Goal: Information Seeking & Learning: Learn about a topic

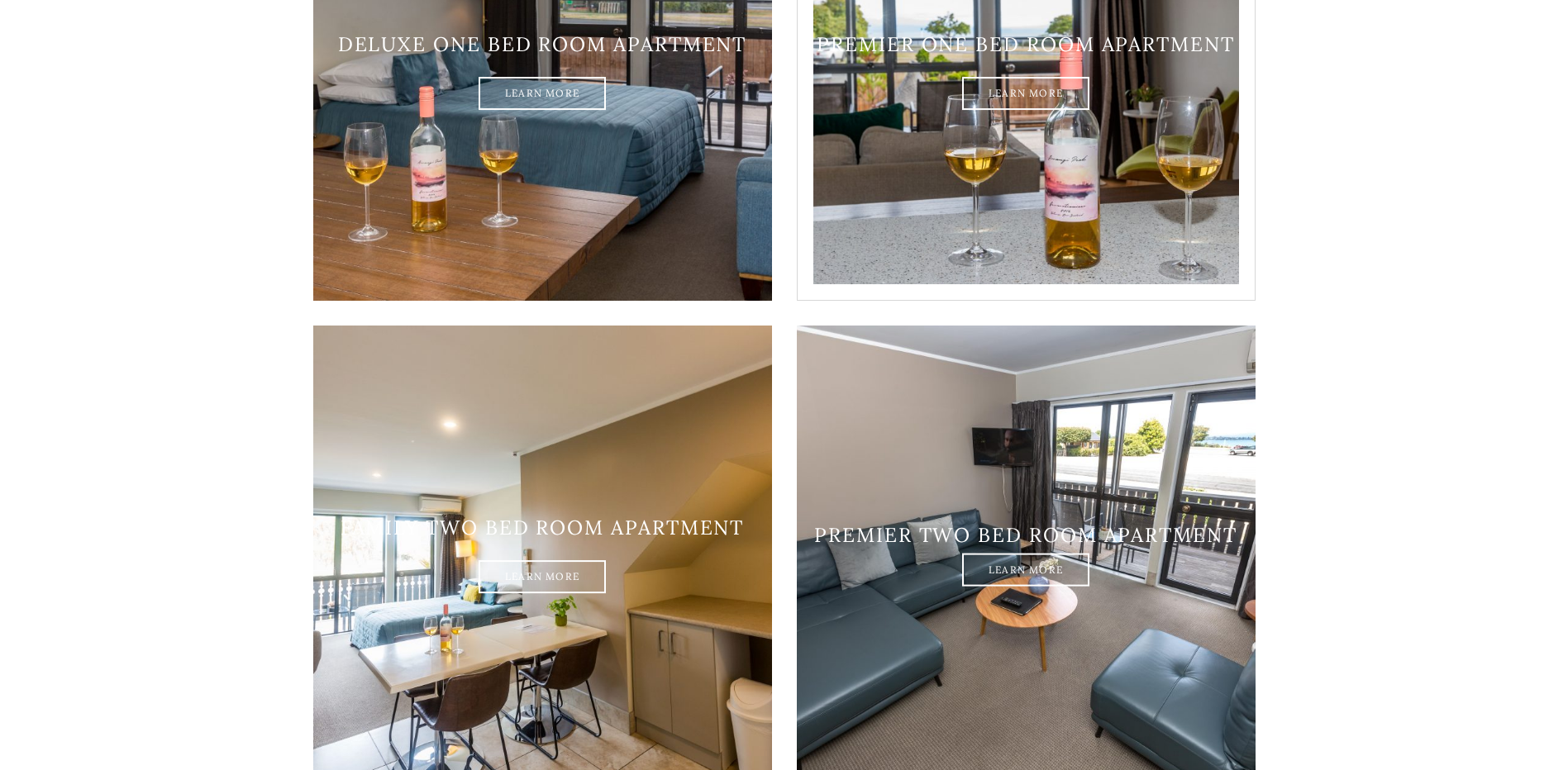
scroll to position [1818, 0]
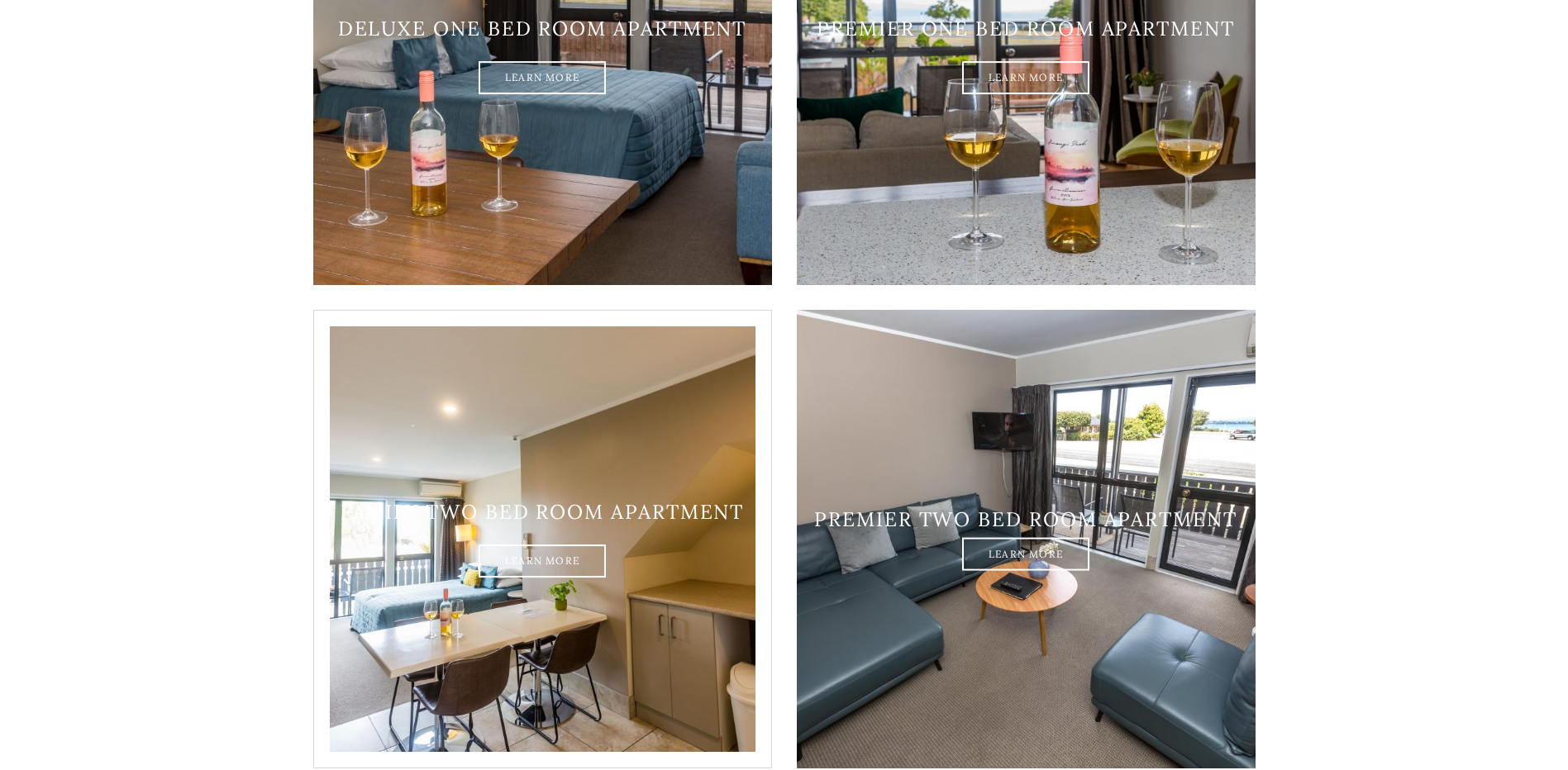
click at [508, 433] on img at bounding box center [542, 539] width 458 height 458
click at [510, 545] on link "Learn More" at bounding box center [542, 561] width 127 height 33
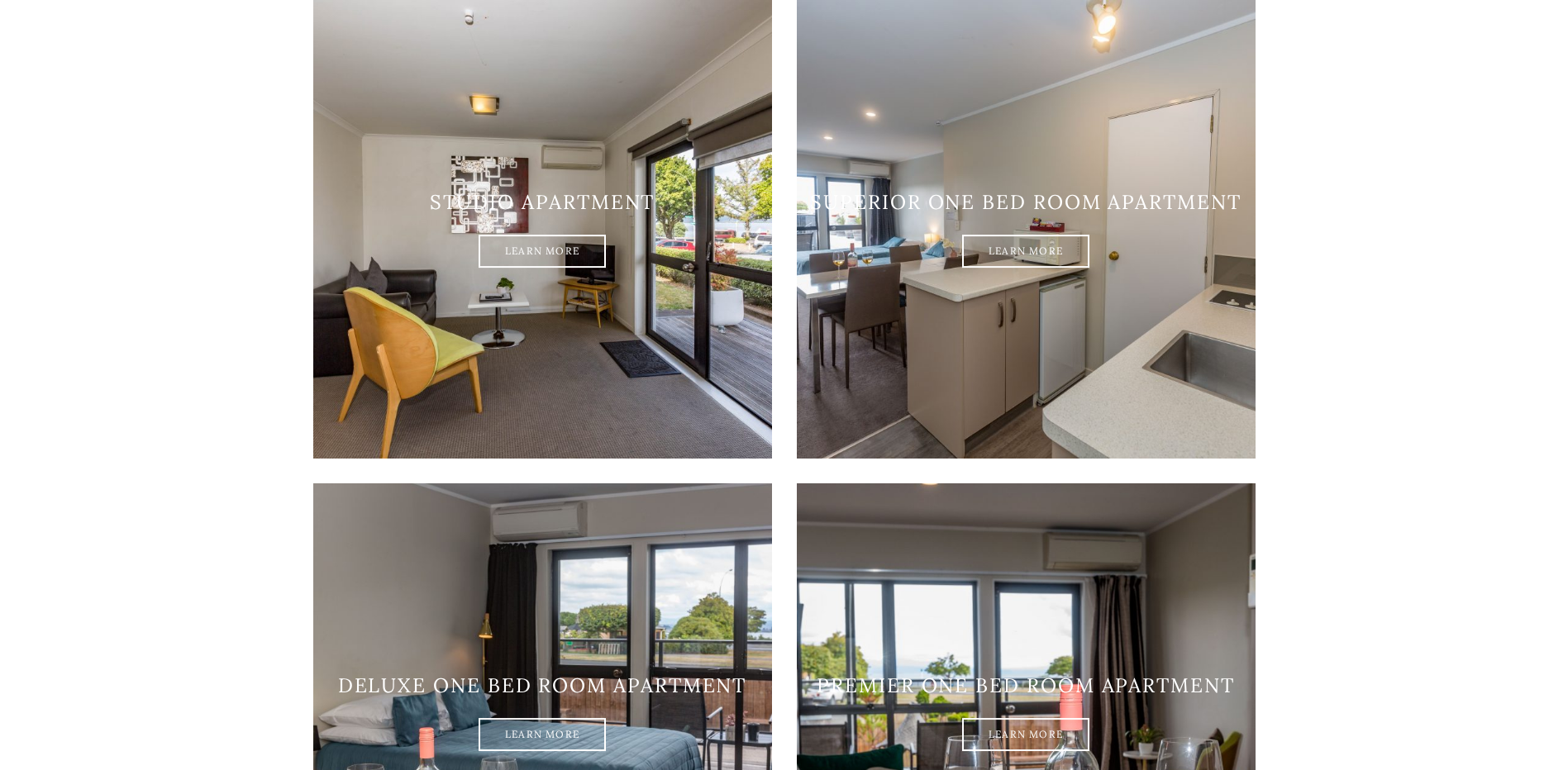
scroll to position [1157, 0]
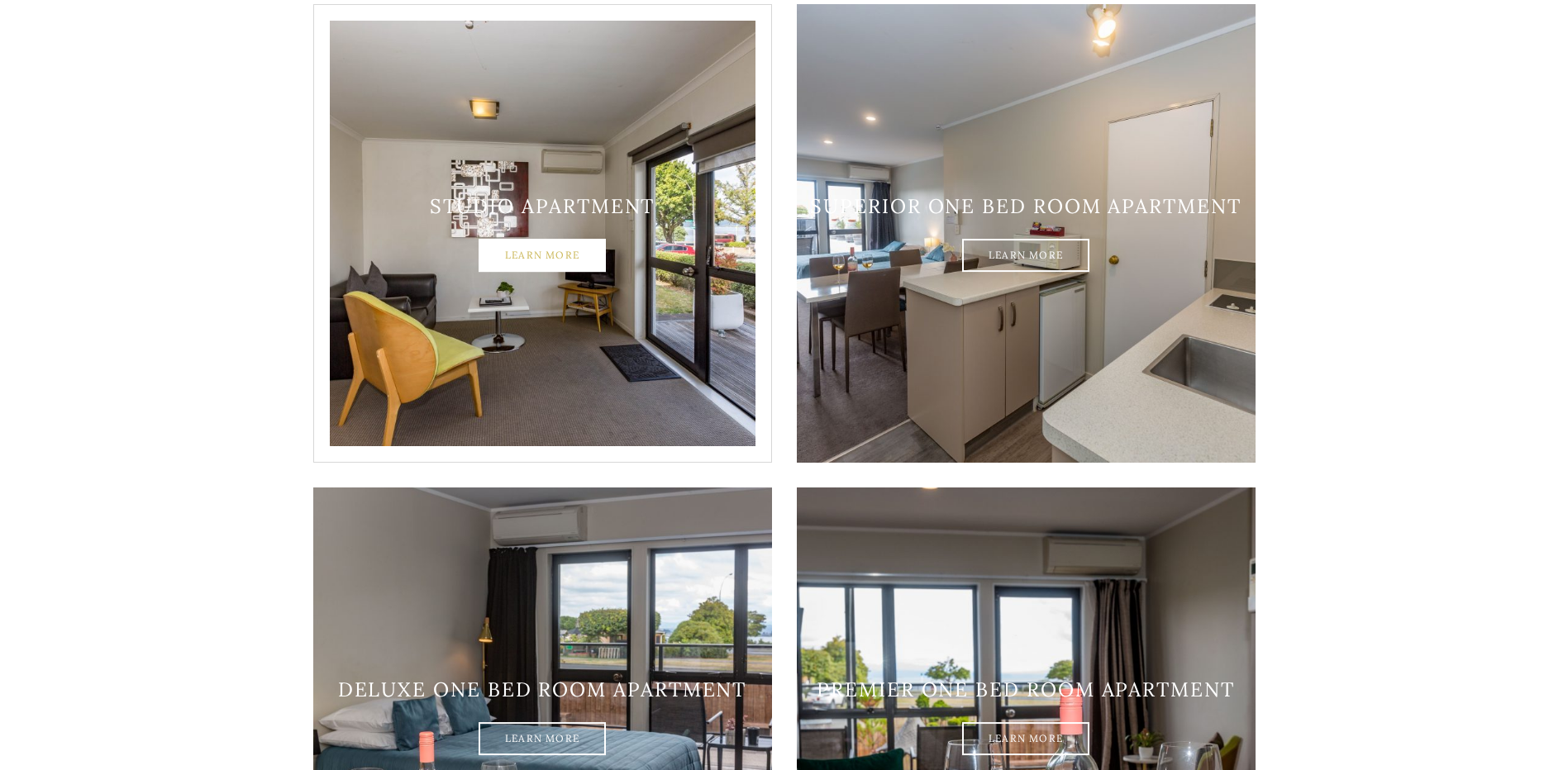
click at [585, 240] on link "Learn More" at bounding box center [542, 256] width 127 height 33
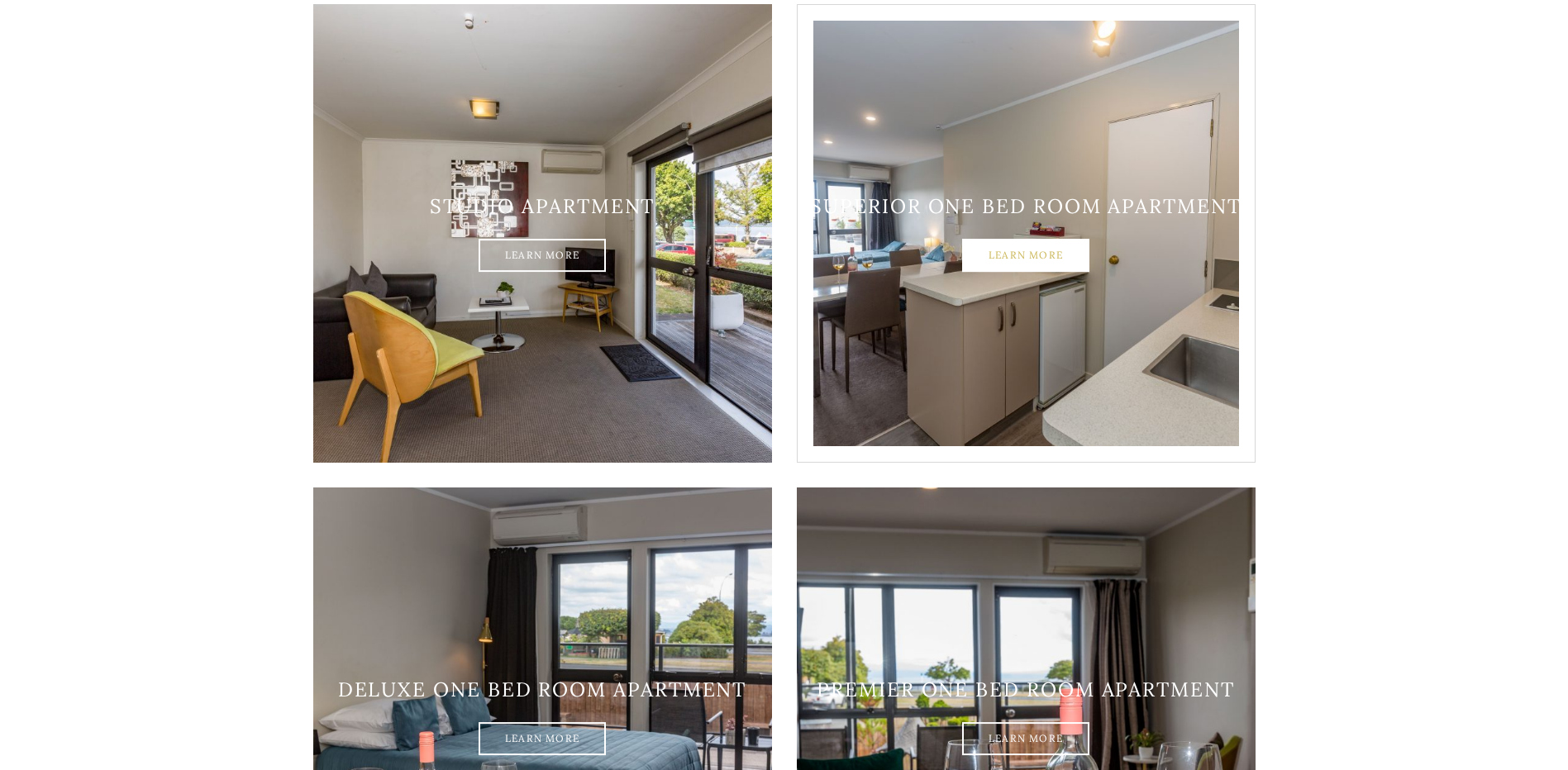
click at [1012, 240] on link "Learn More" at bounding box center [1026, 256] width 127 height 33
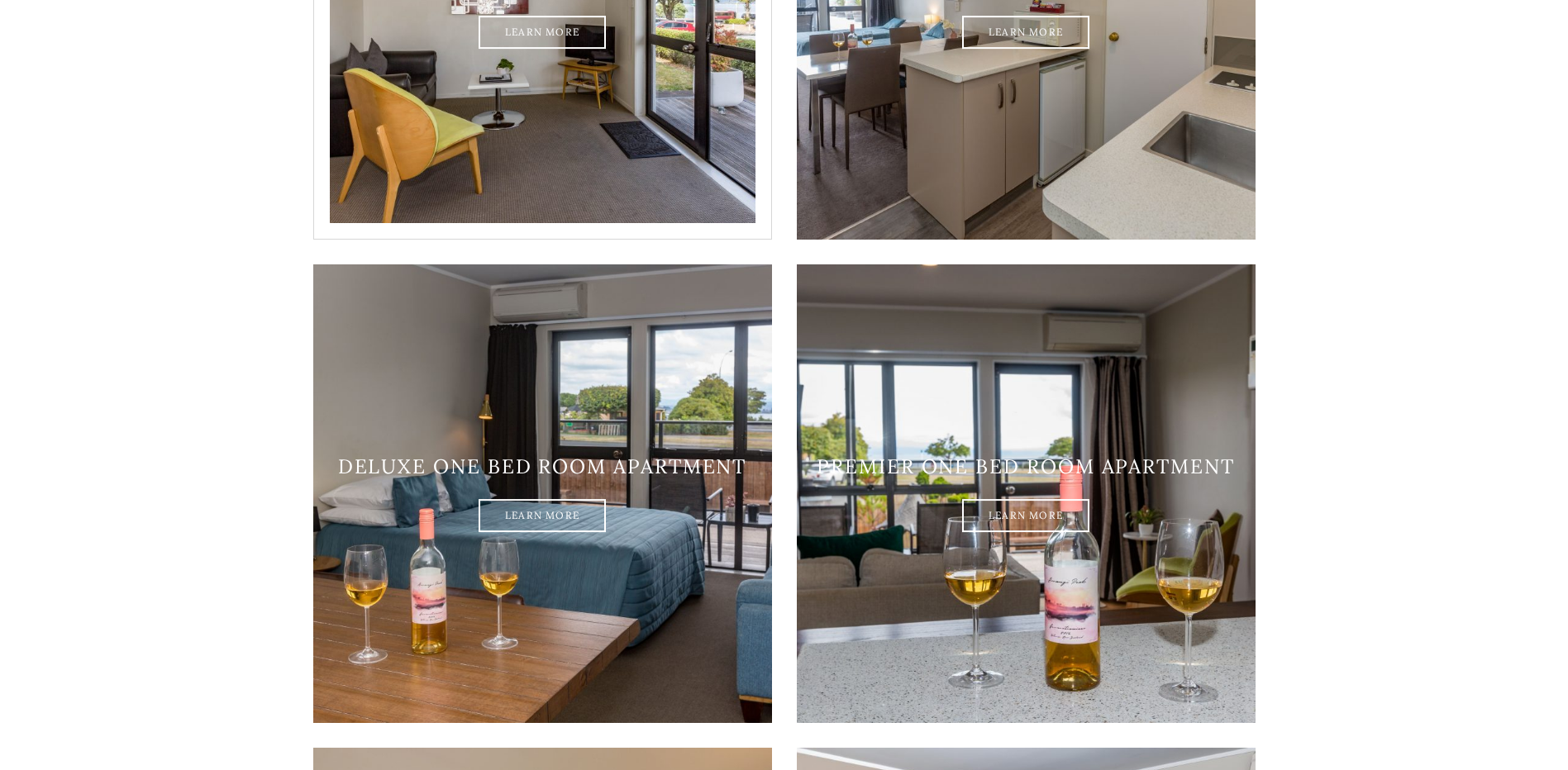
scroll to position [1405, 0]
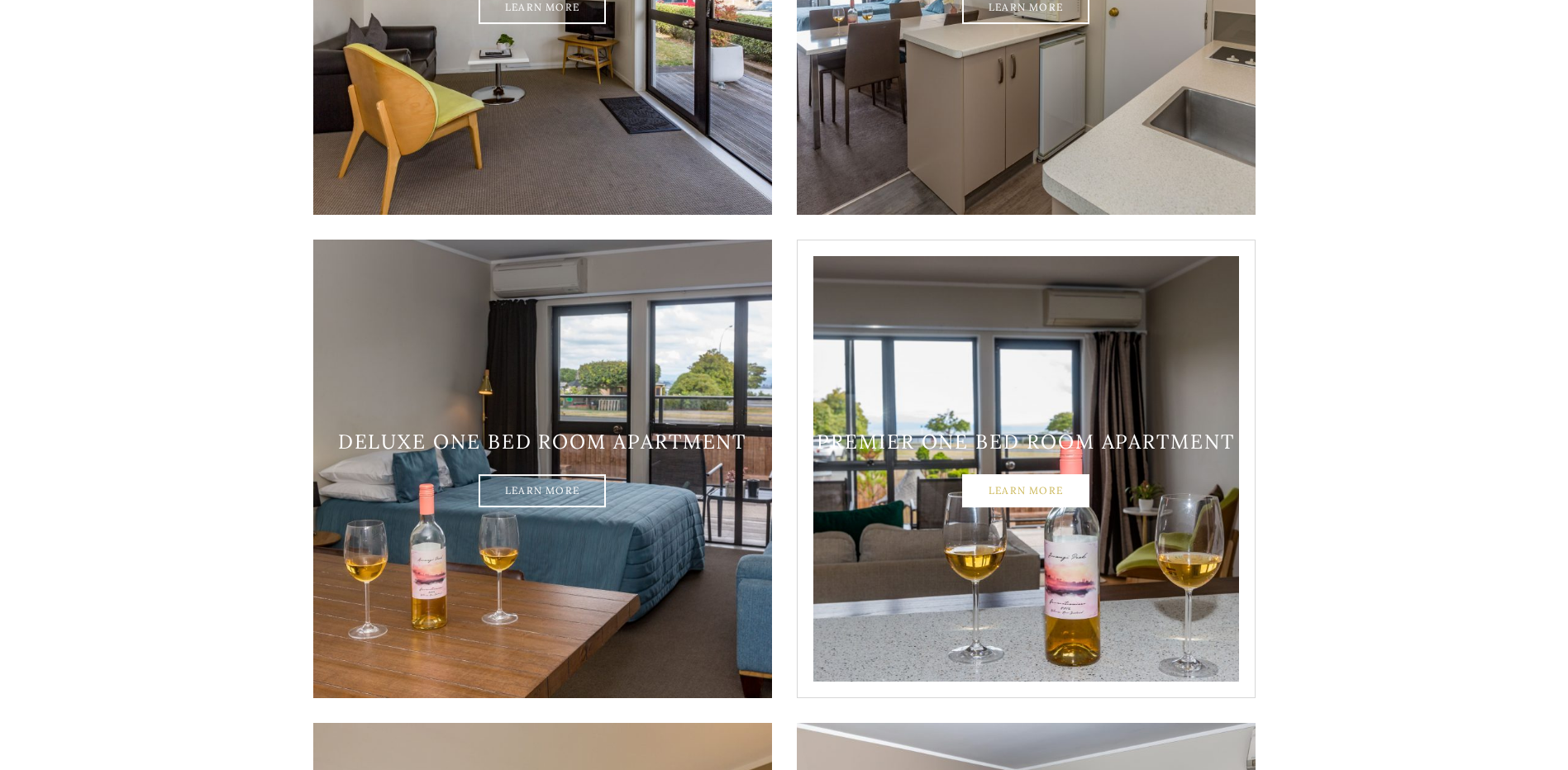
click at [1048, 475] on link "Learn More" at bounding box center [1026, 491] width 127 height 33
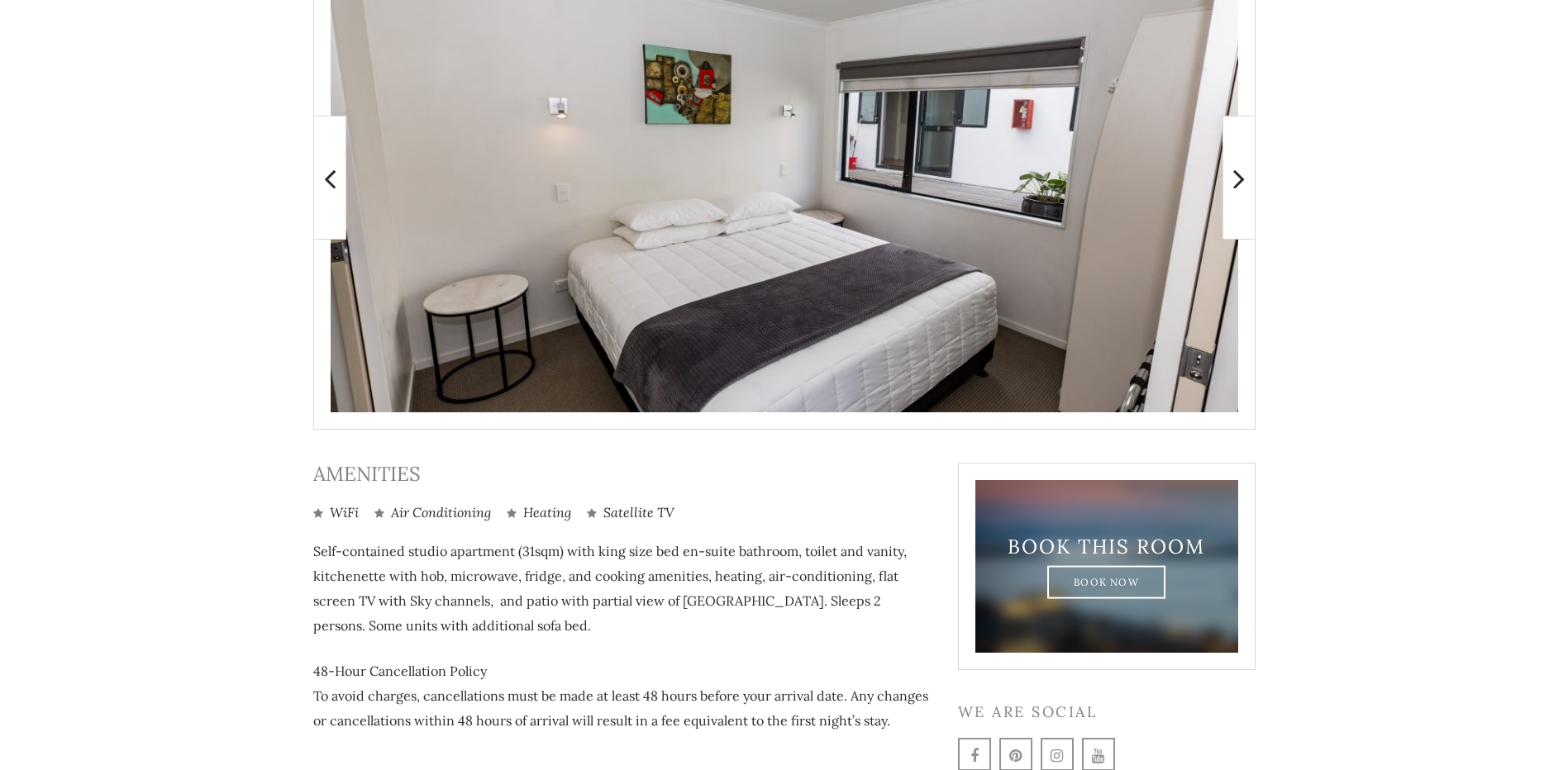
scroll to position [294, 0]
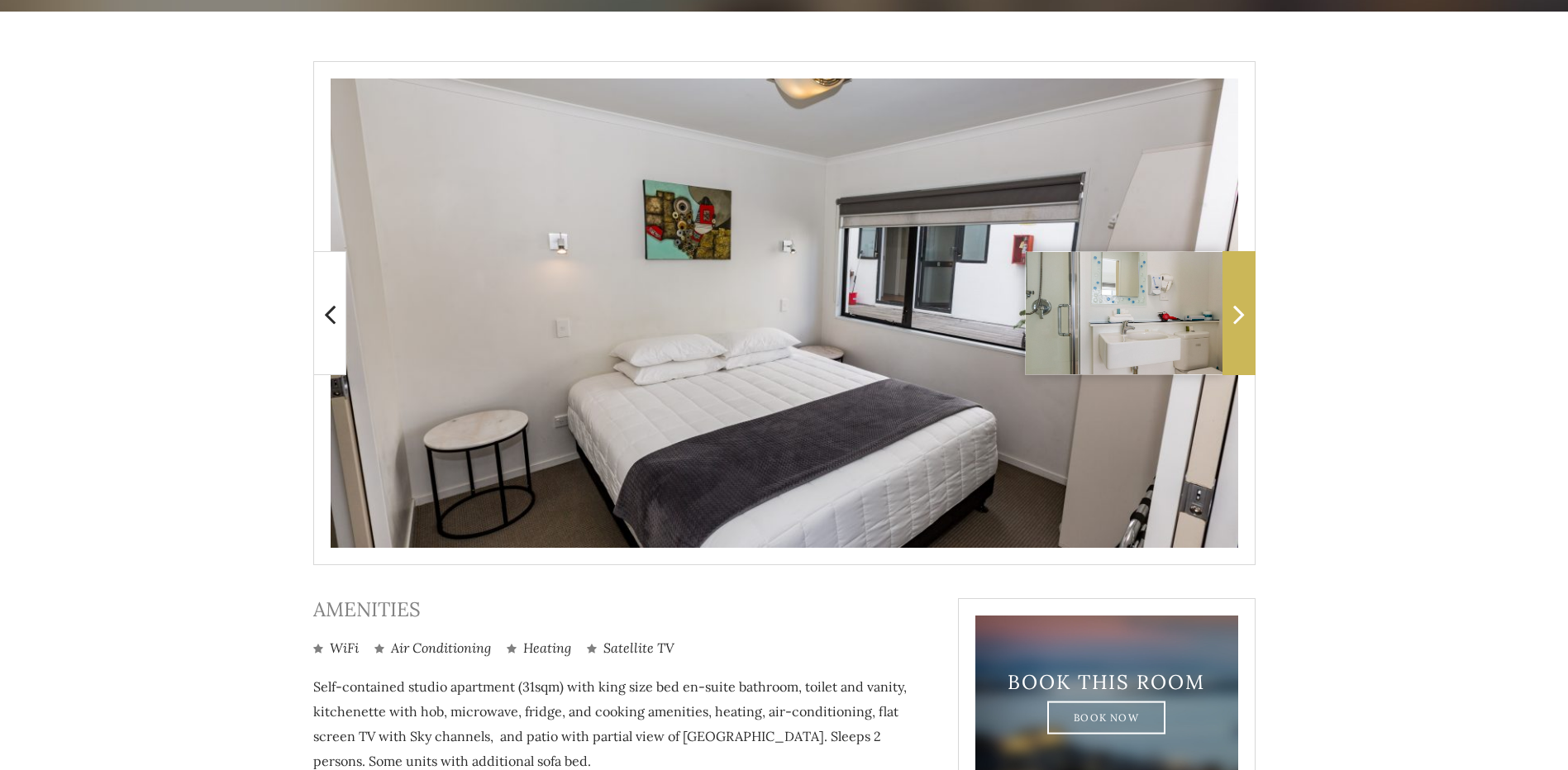
click at [1244, 322] on icon at bounding box center [1239, 313] width 12 height 33
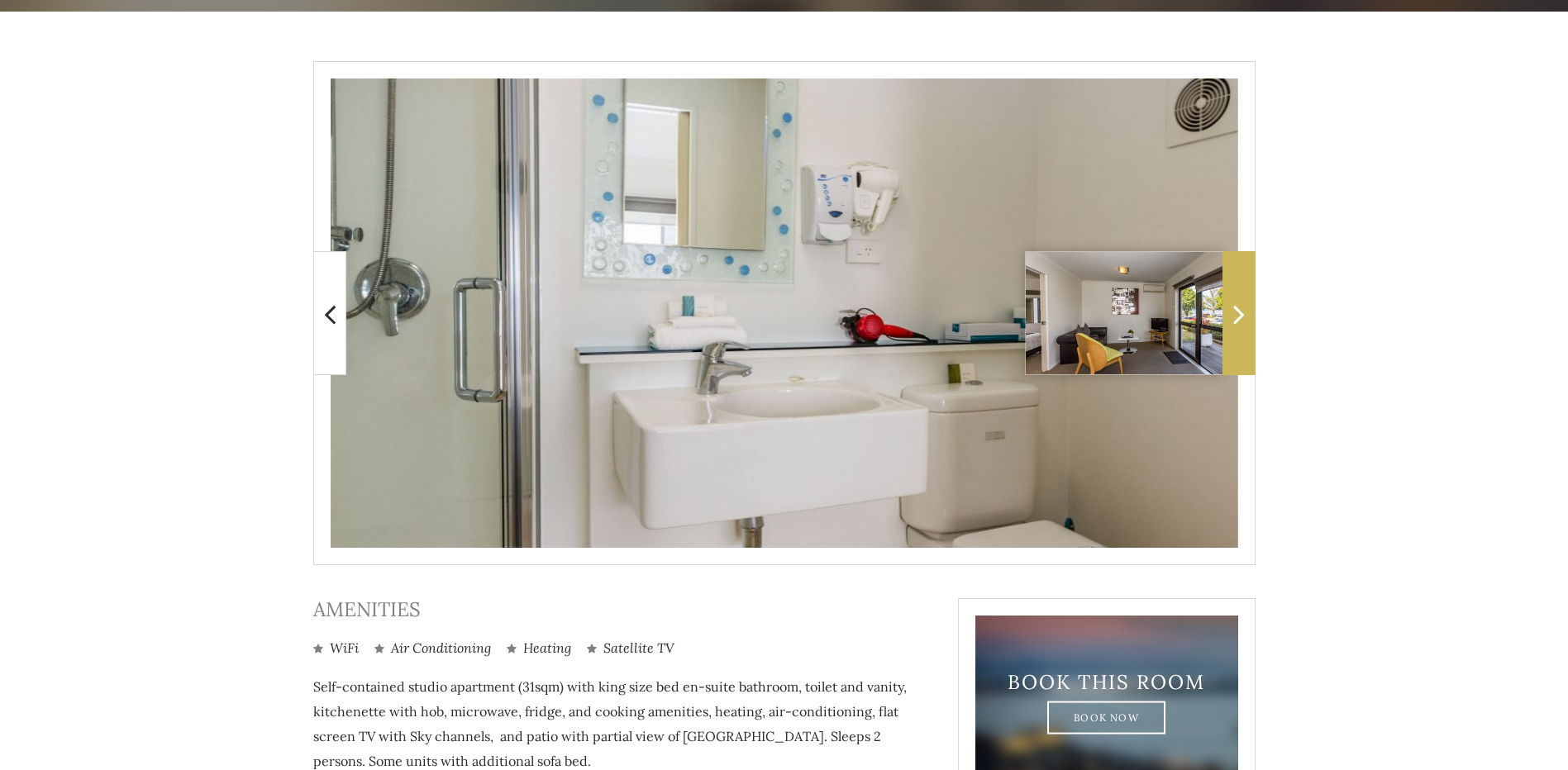
click at [1244, 323] on icon at bounding box center [1239, 313] width 12 height 33
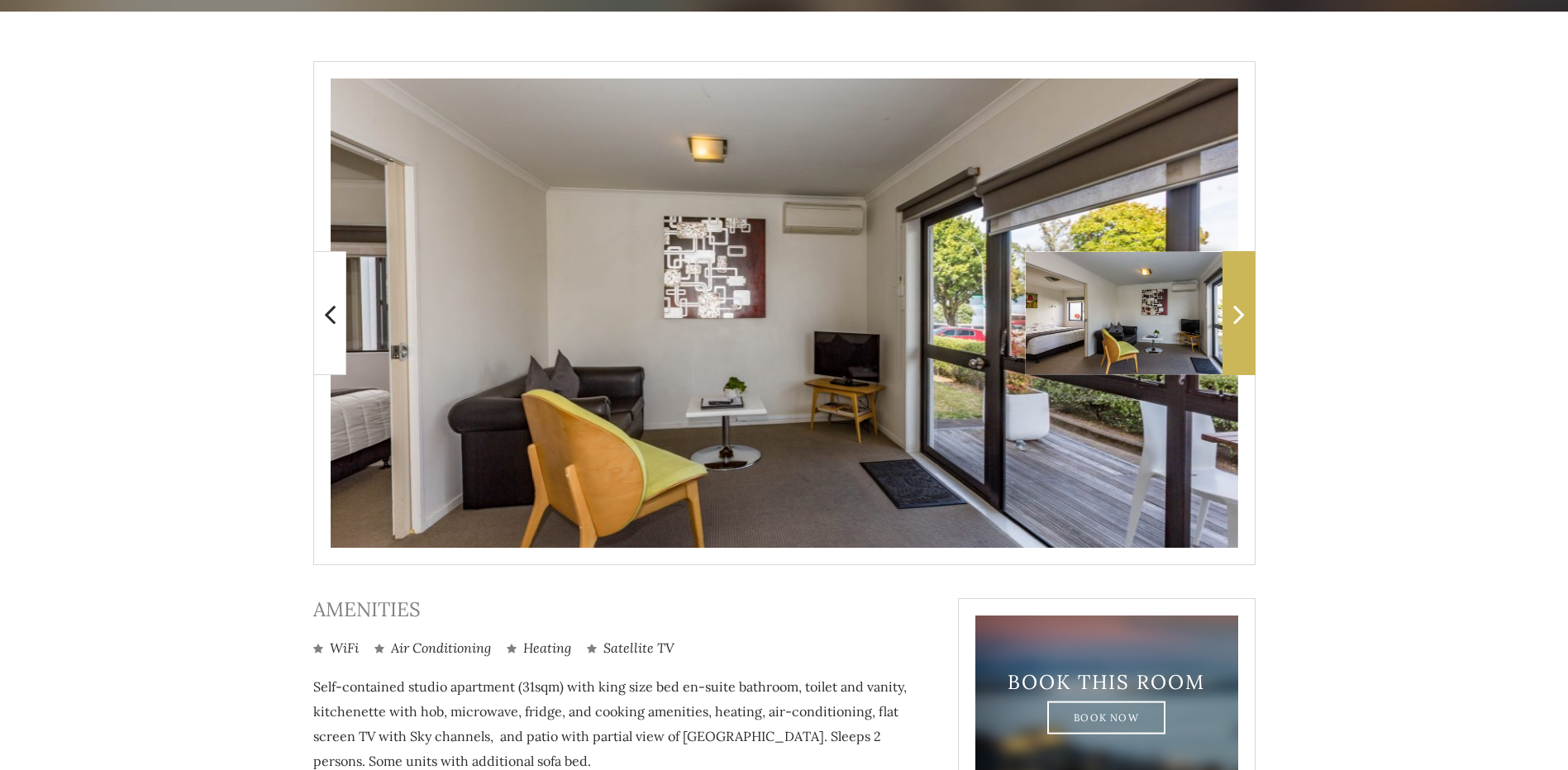
click at [1244, 323] on icon at bounding box center [1239, 313] width 12 height 33
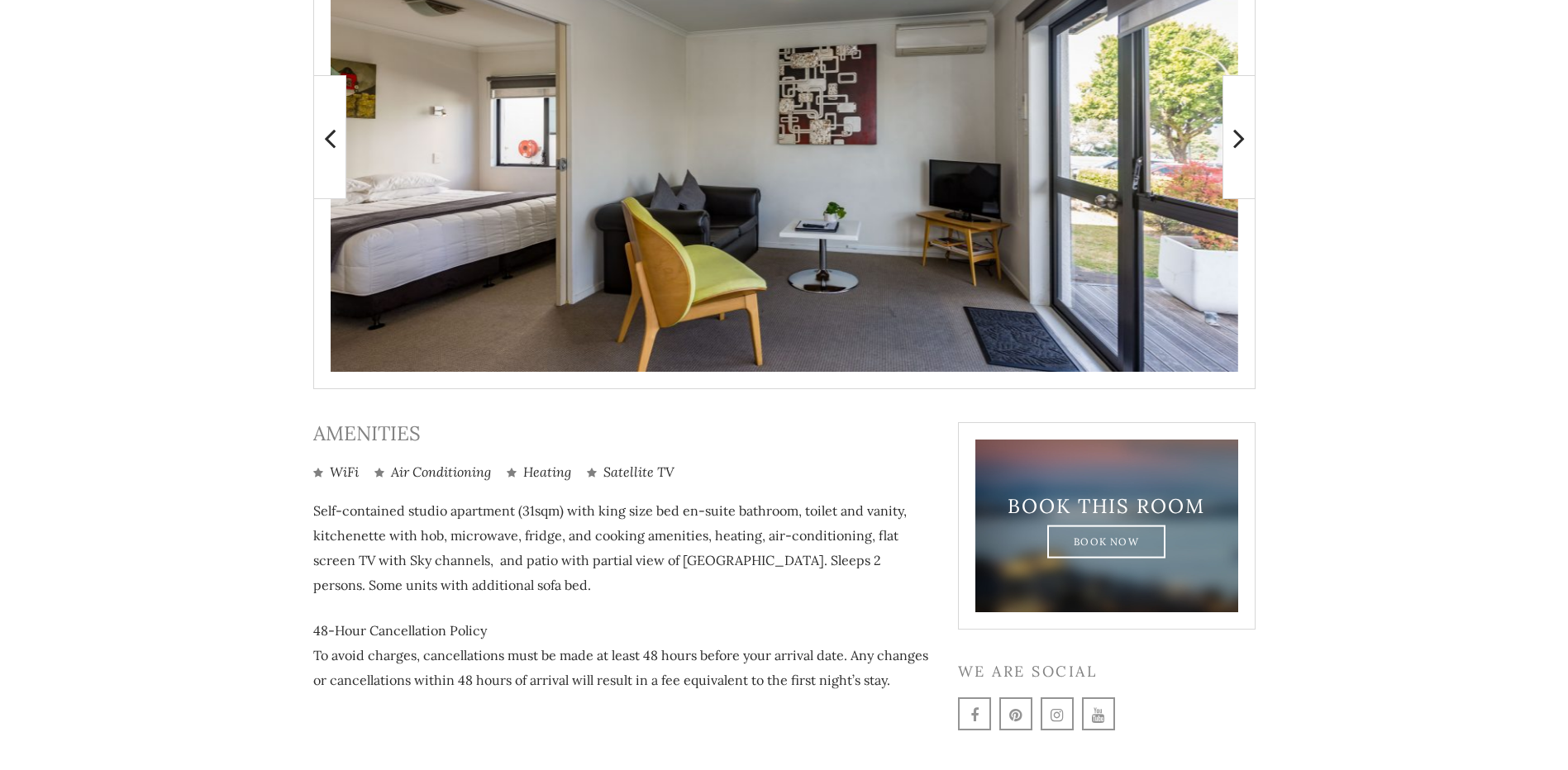
scroll to position [377, 0]
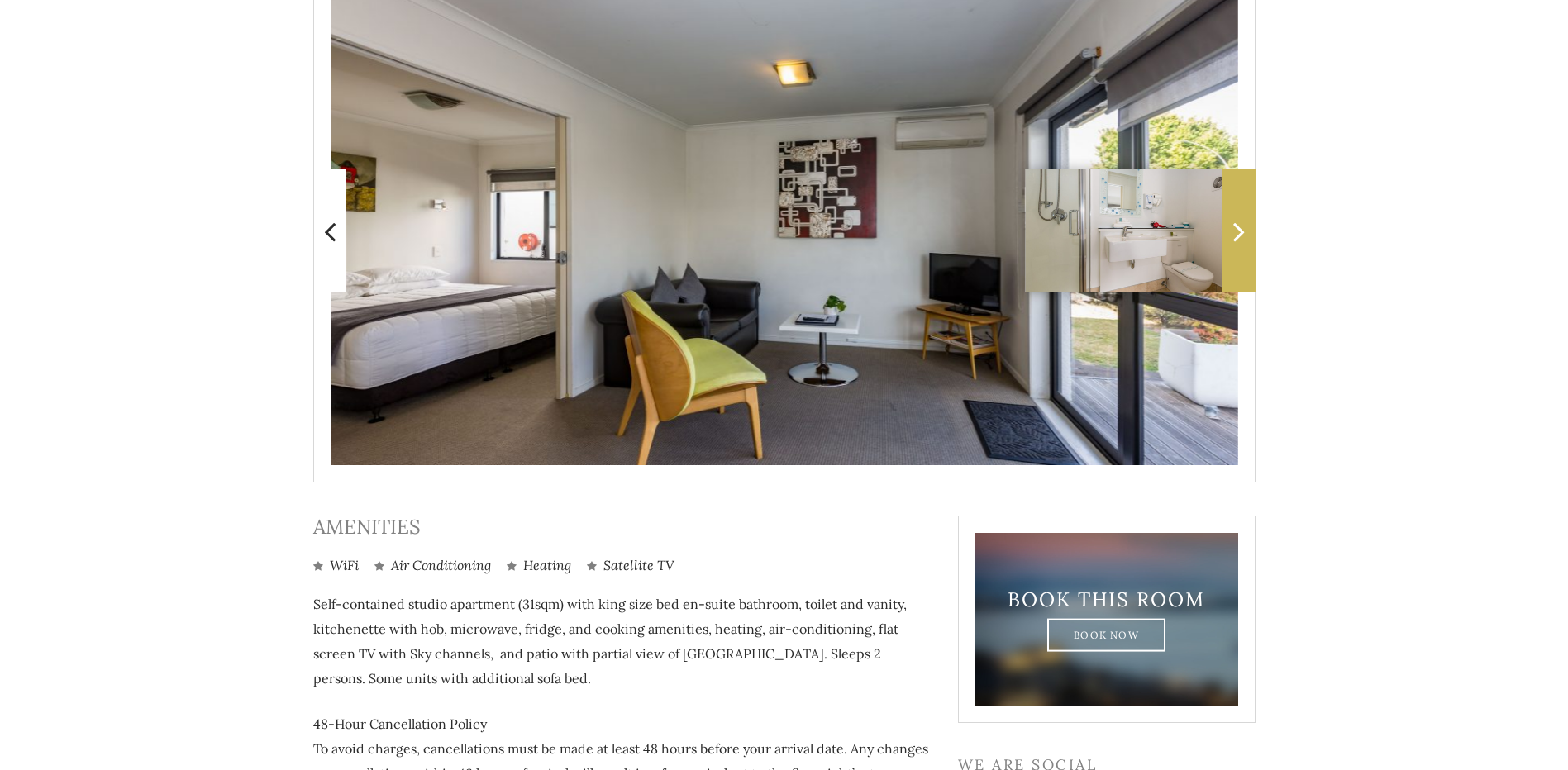
click at [1245, 235] on icon at bounding box center [1239, 230] width 12 height 33
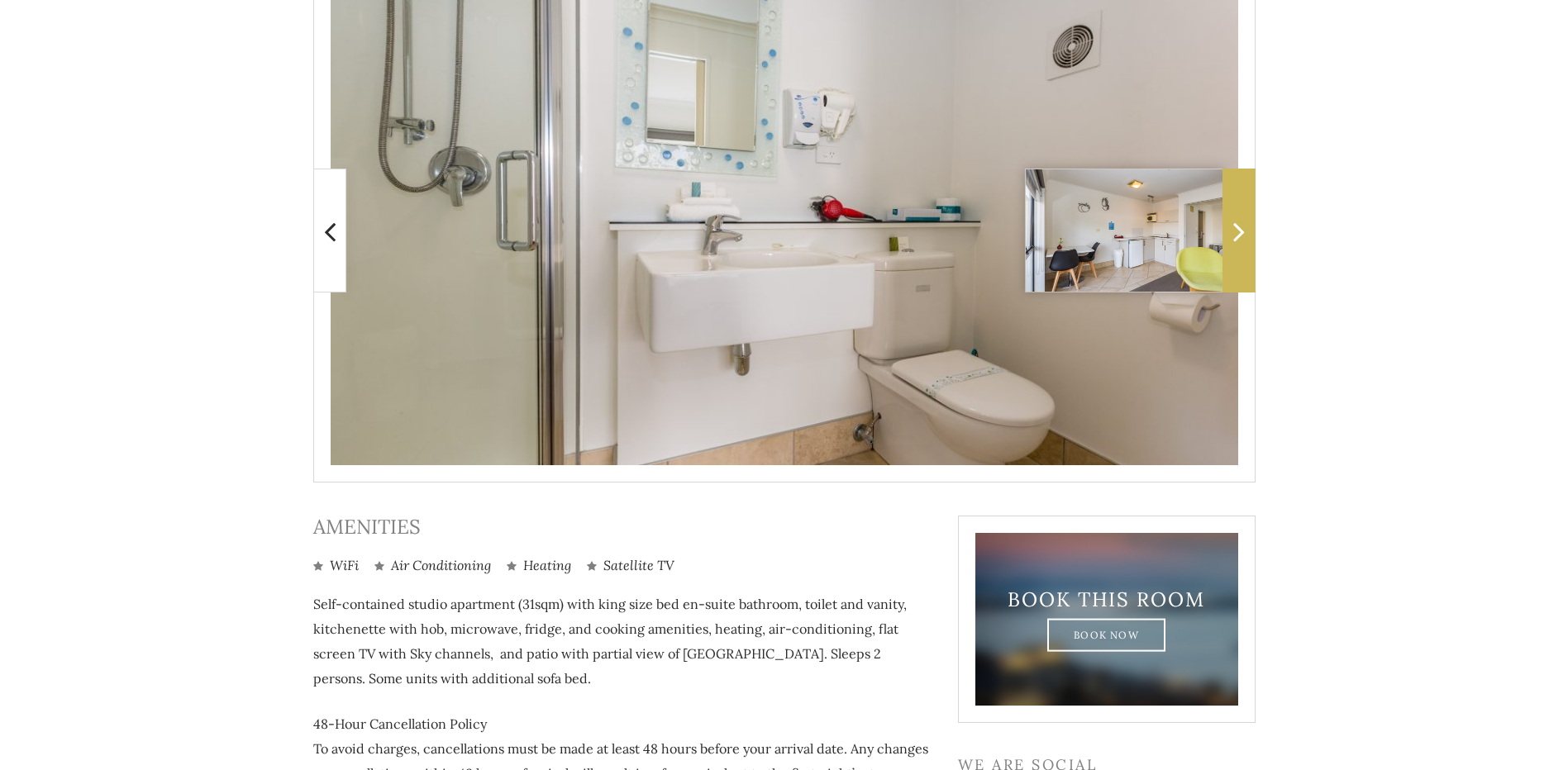
click at [1245, 236] on icon at bounding box center [1239, 230] width 12 height 33
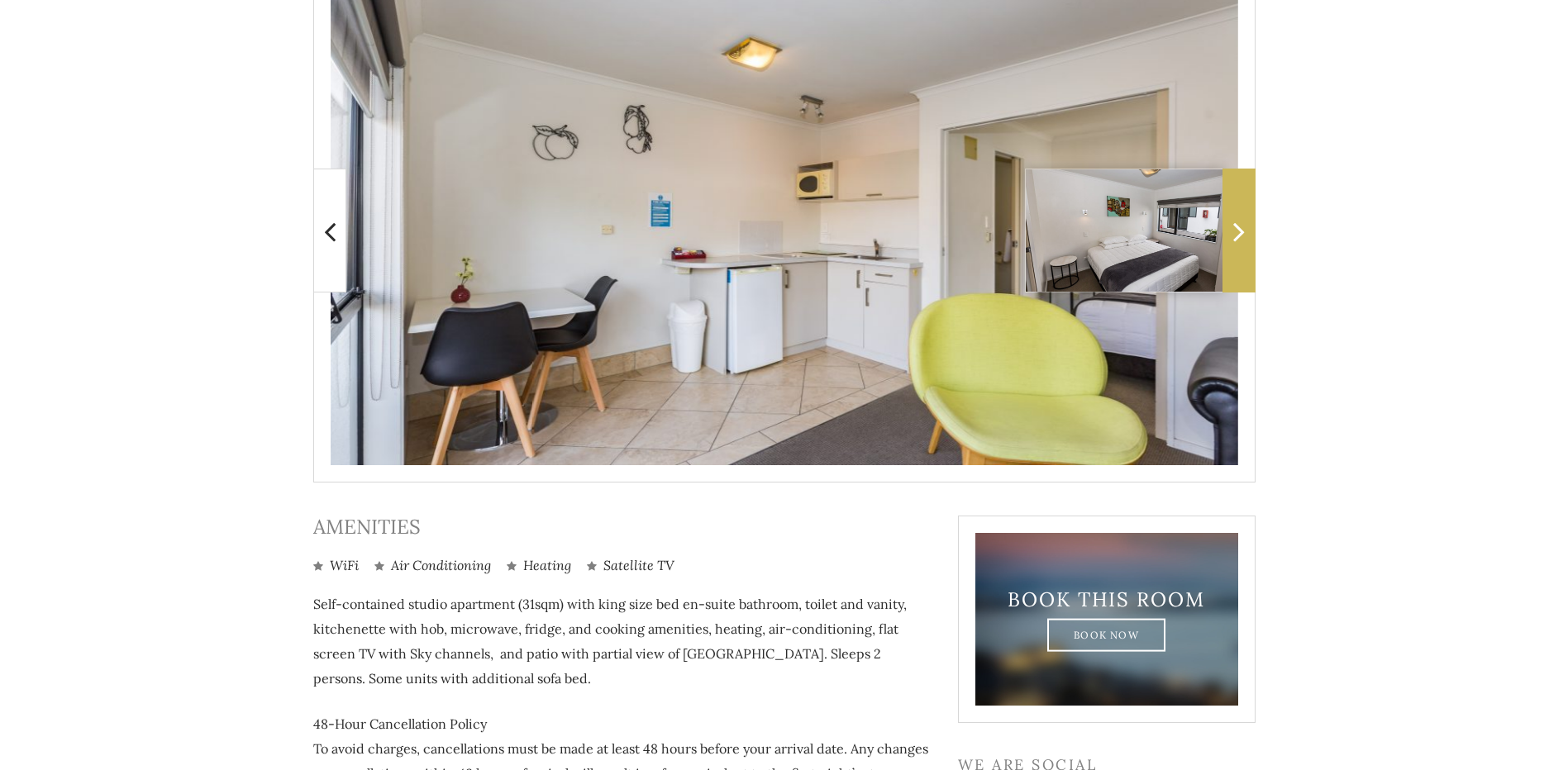
click at [1239, 223] on icon at bounding box center [1239, 230] width 12 height 33
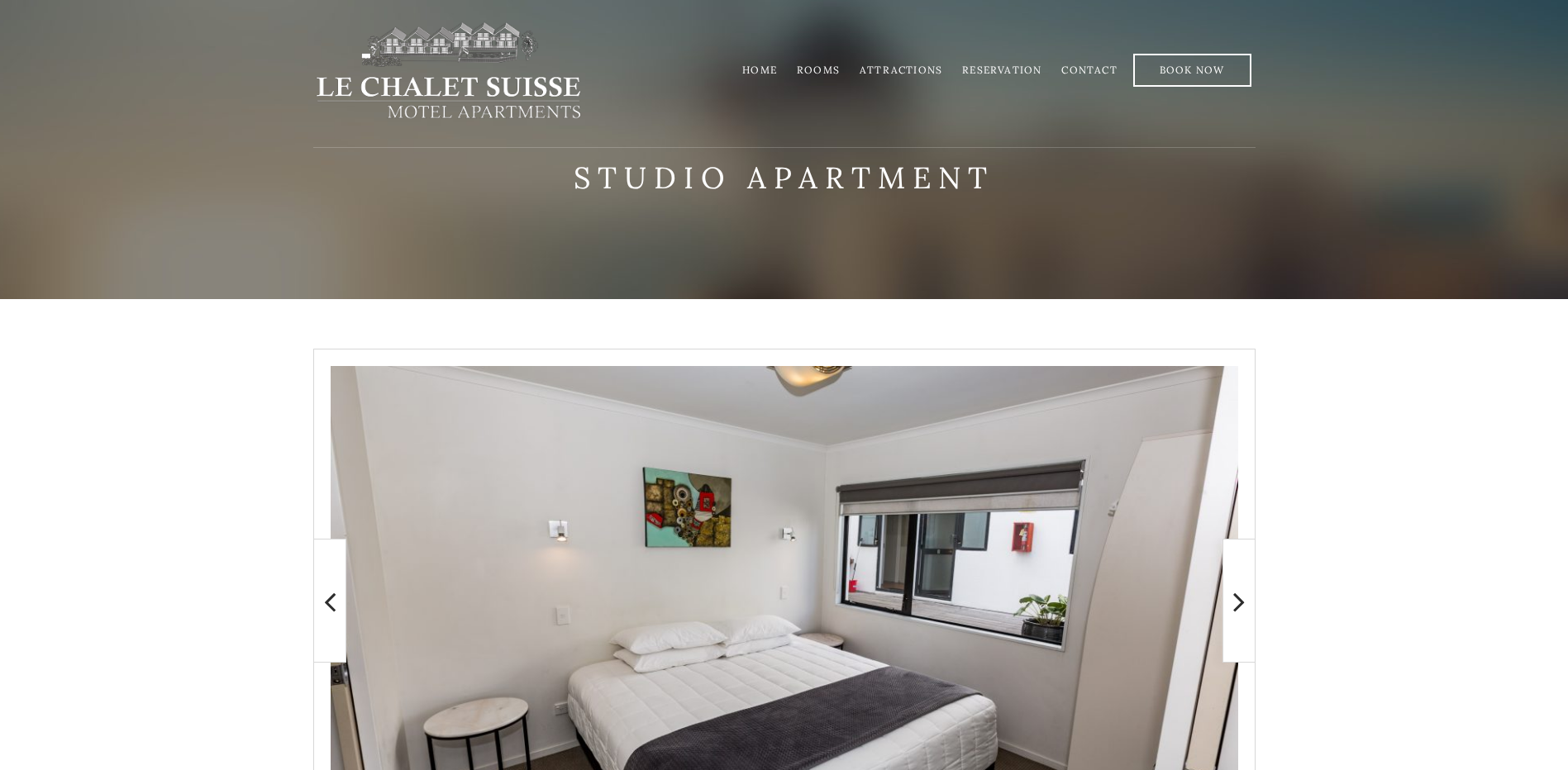
scroll to position [0, 0]
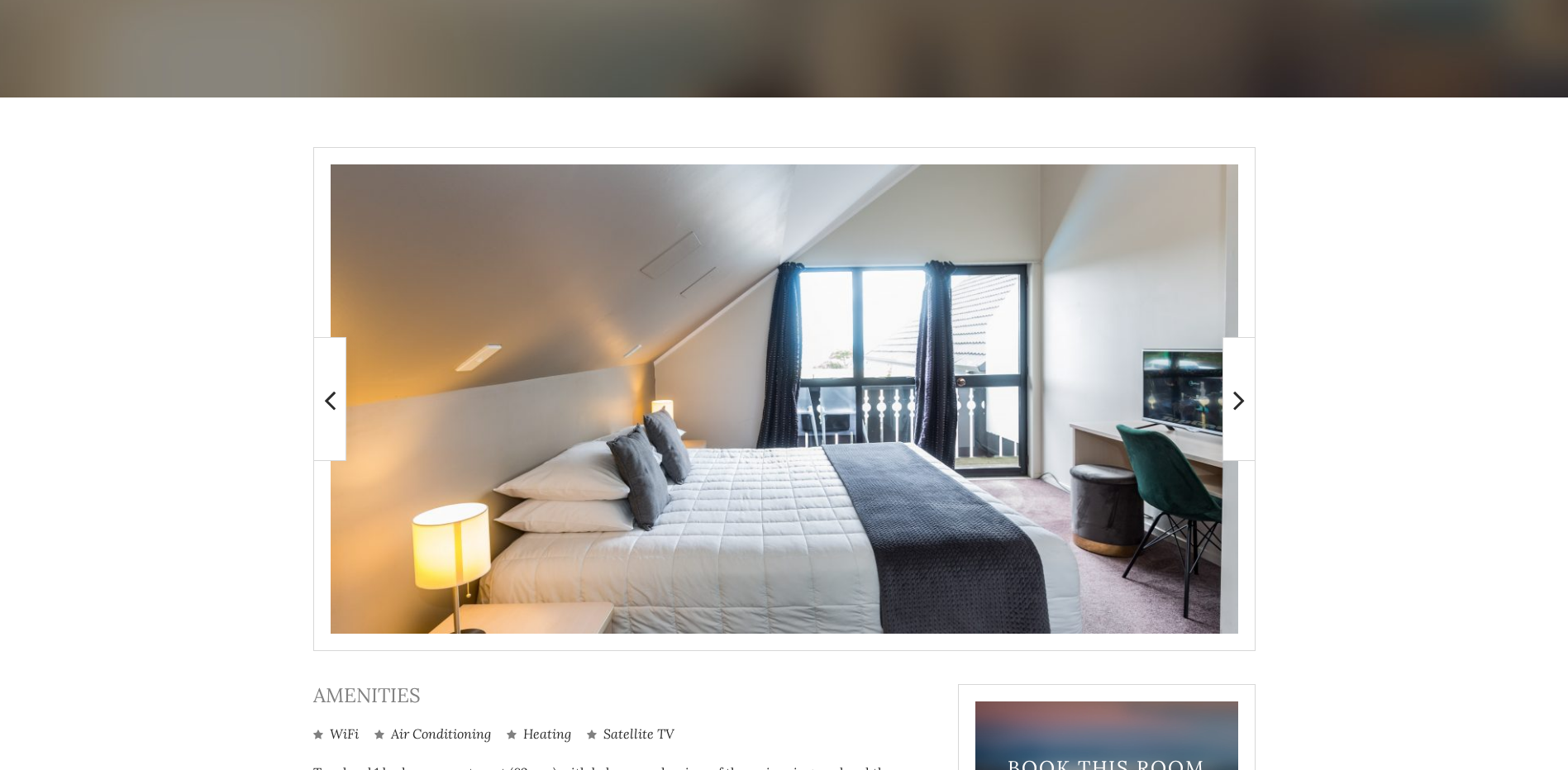
scroll to position [248, 0]
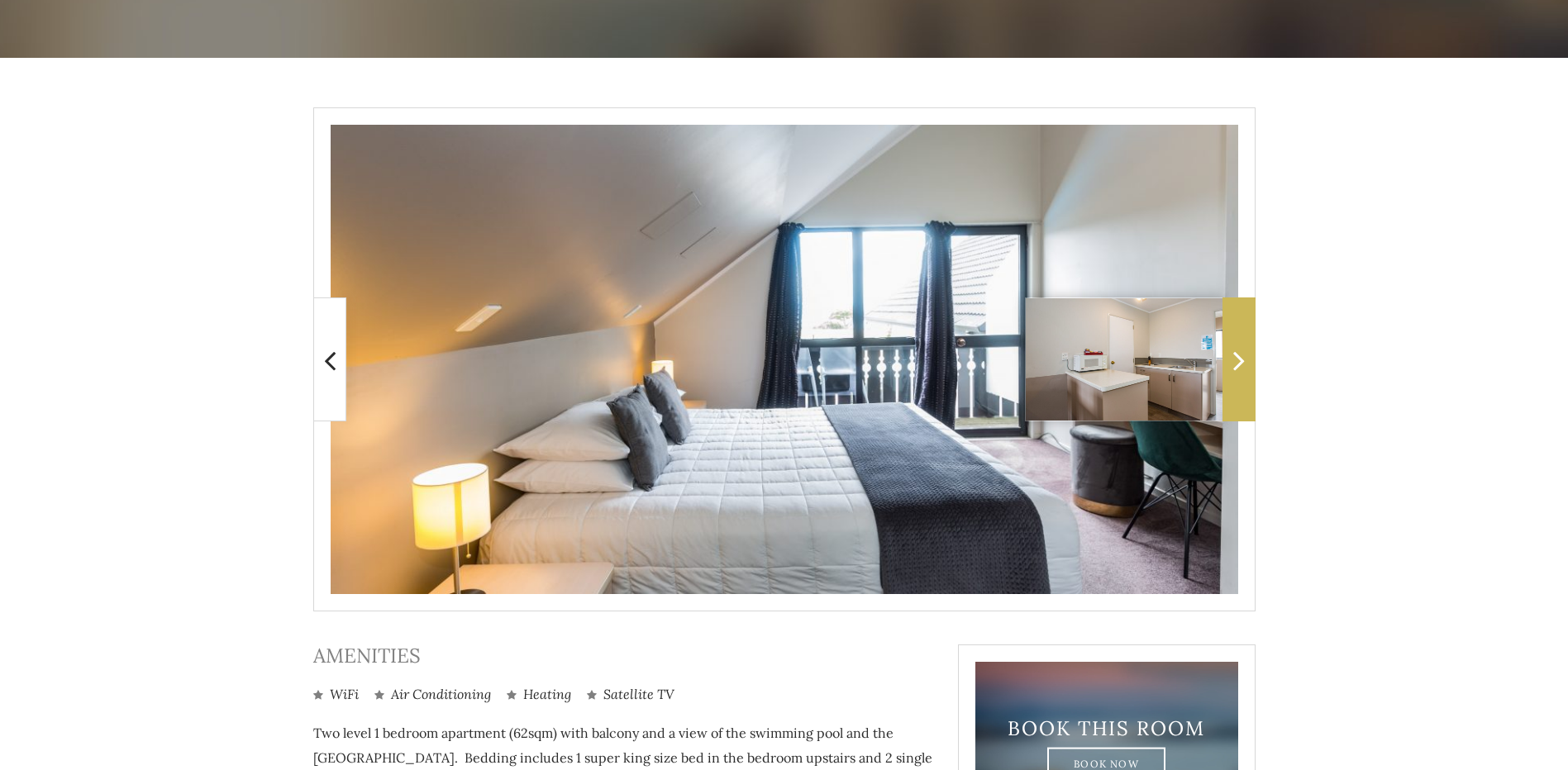
click at [1244, 373] on icon at bounding box center [1239, 359] width 12 height 33
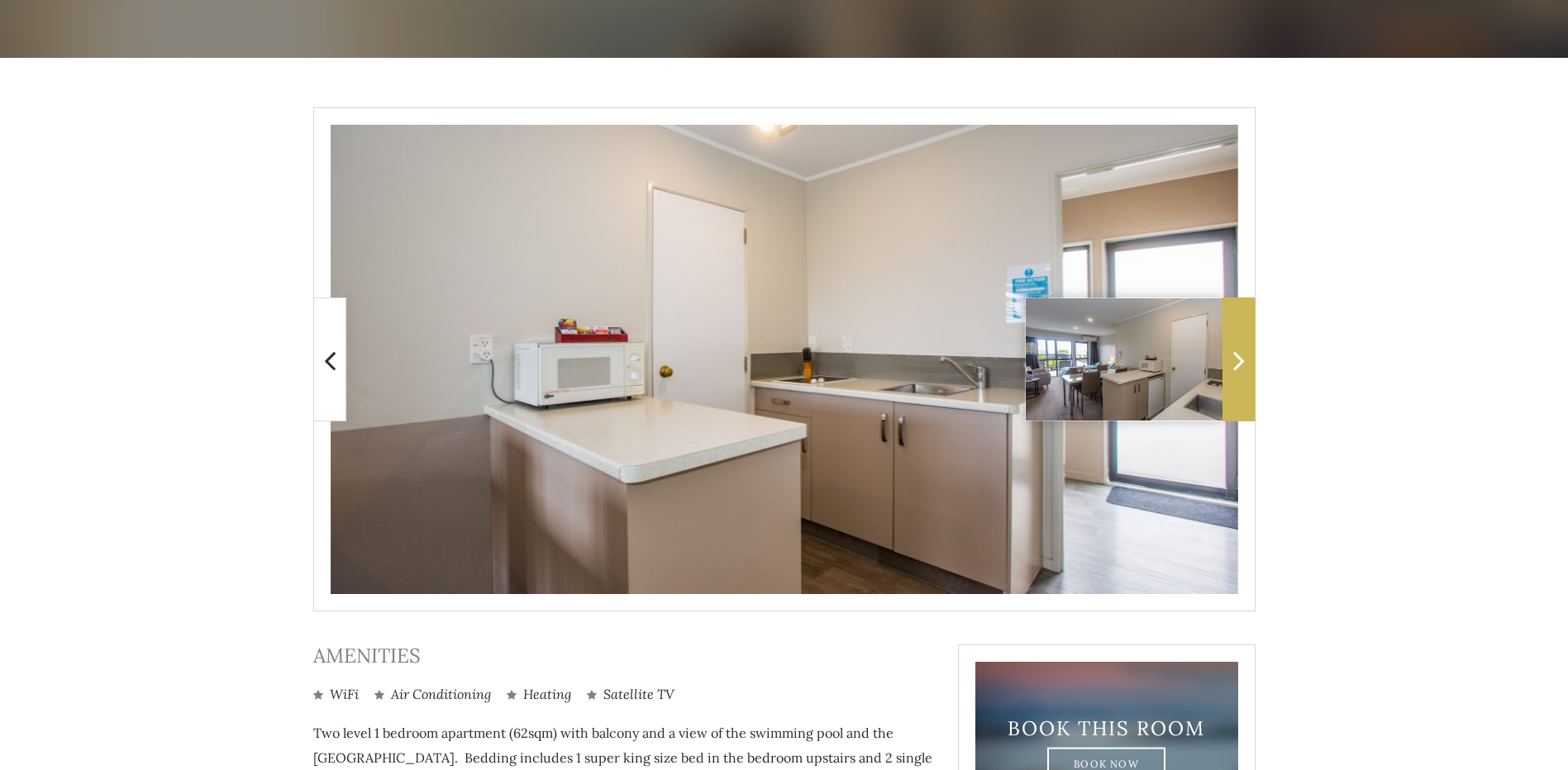
click at [1242, 363] on icon at bounding box center [1239, 359] width 12 height 33
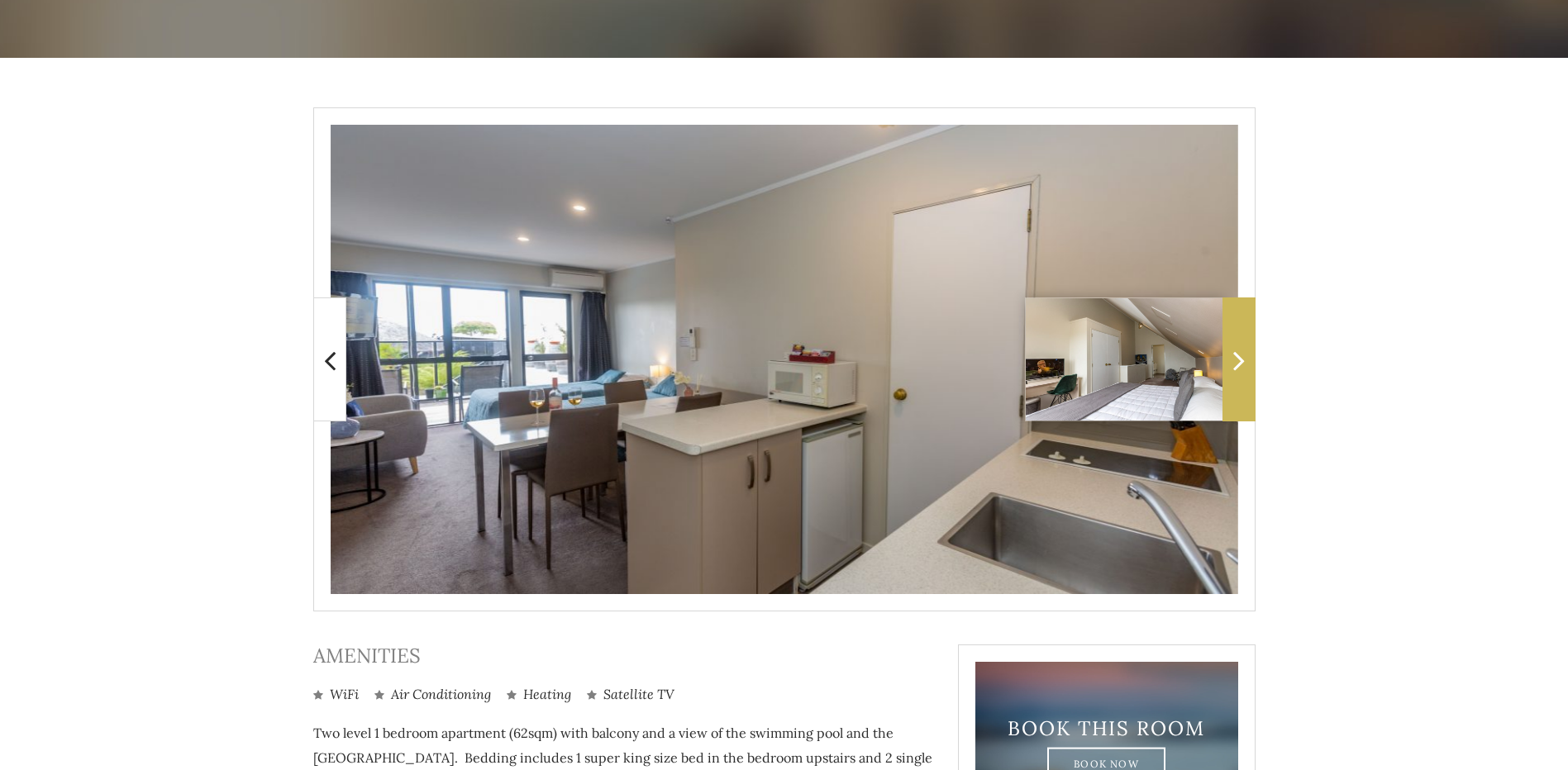
click at [1234, 345] on icon at bounding box center [1239, 359] width 12 height 33
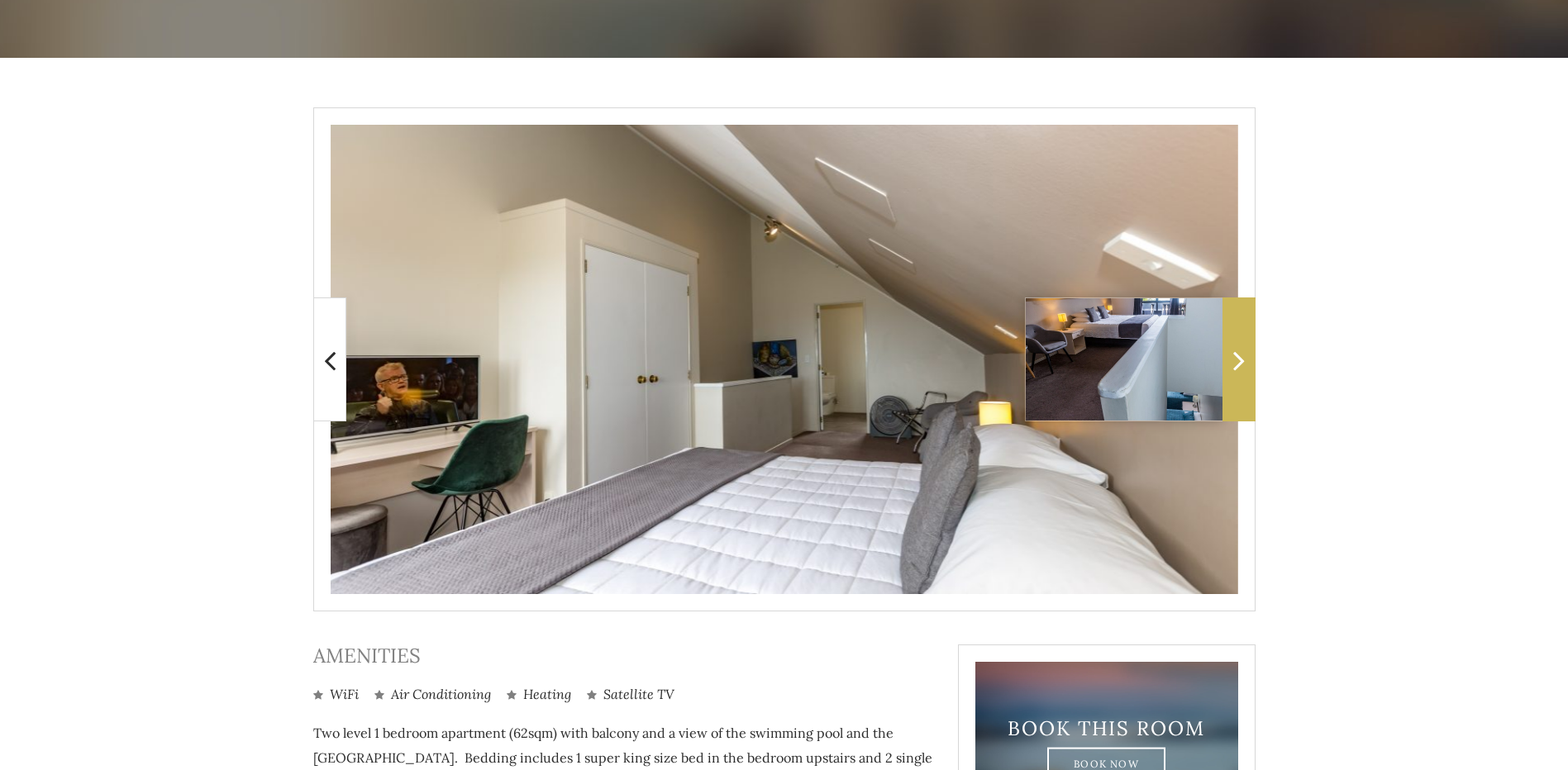
click at [1234, 345] on icon at bounding box center [1239, 359] width 12 height 33
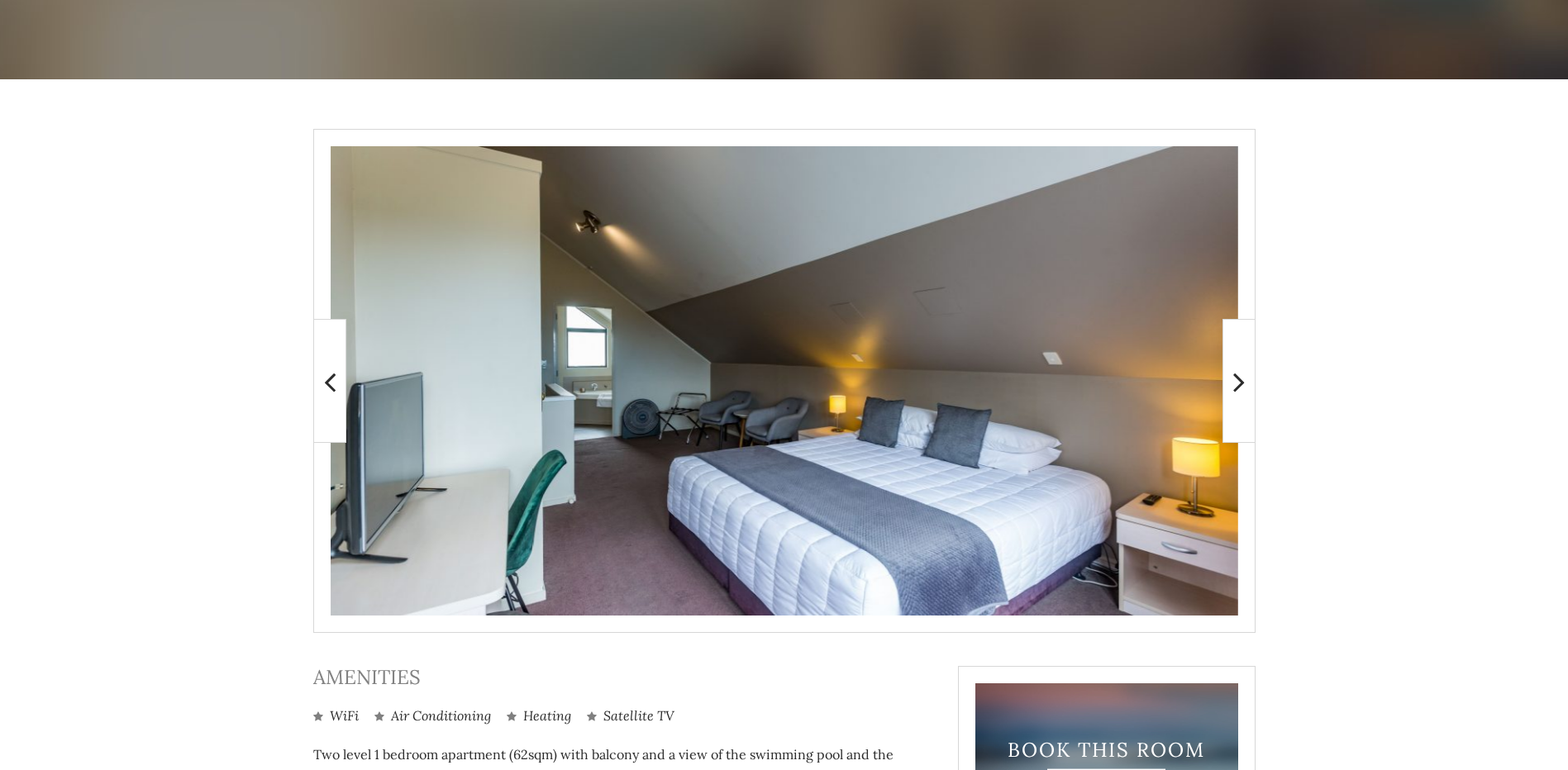
scroll to position [212, 0]
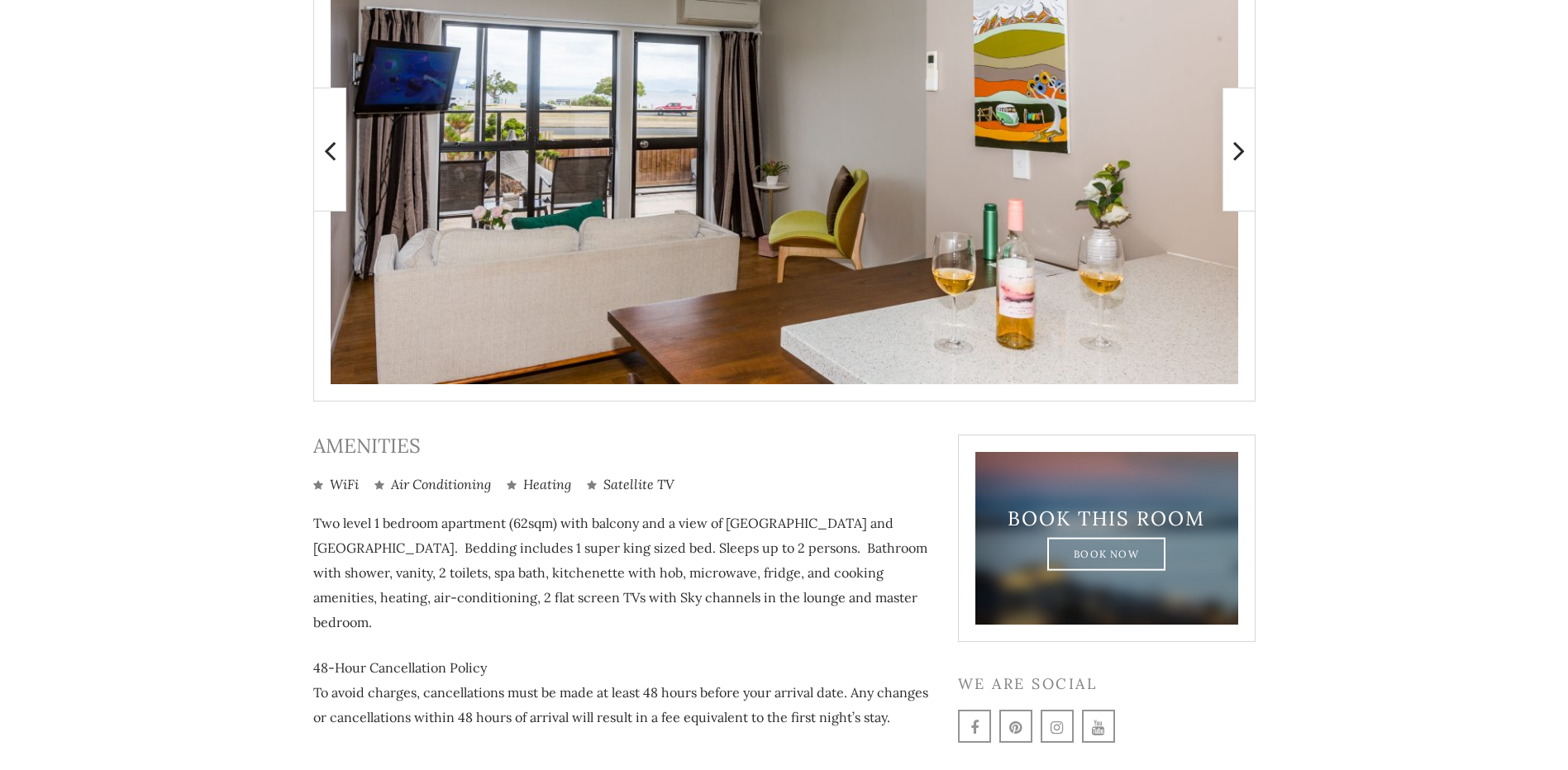
scroll to position [294, 0]
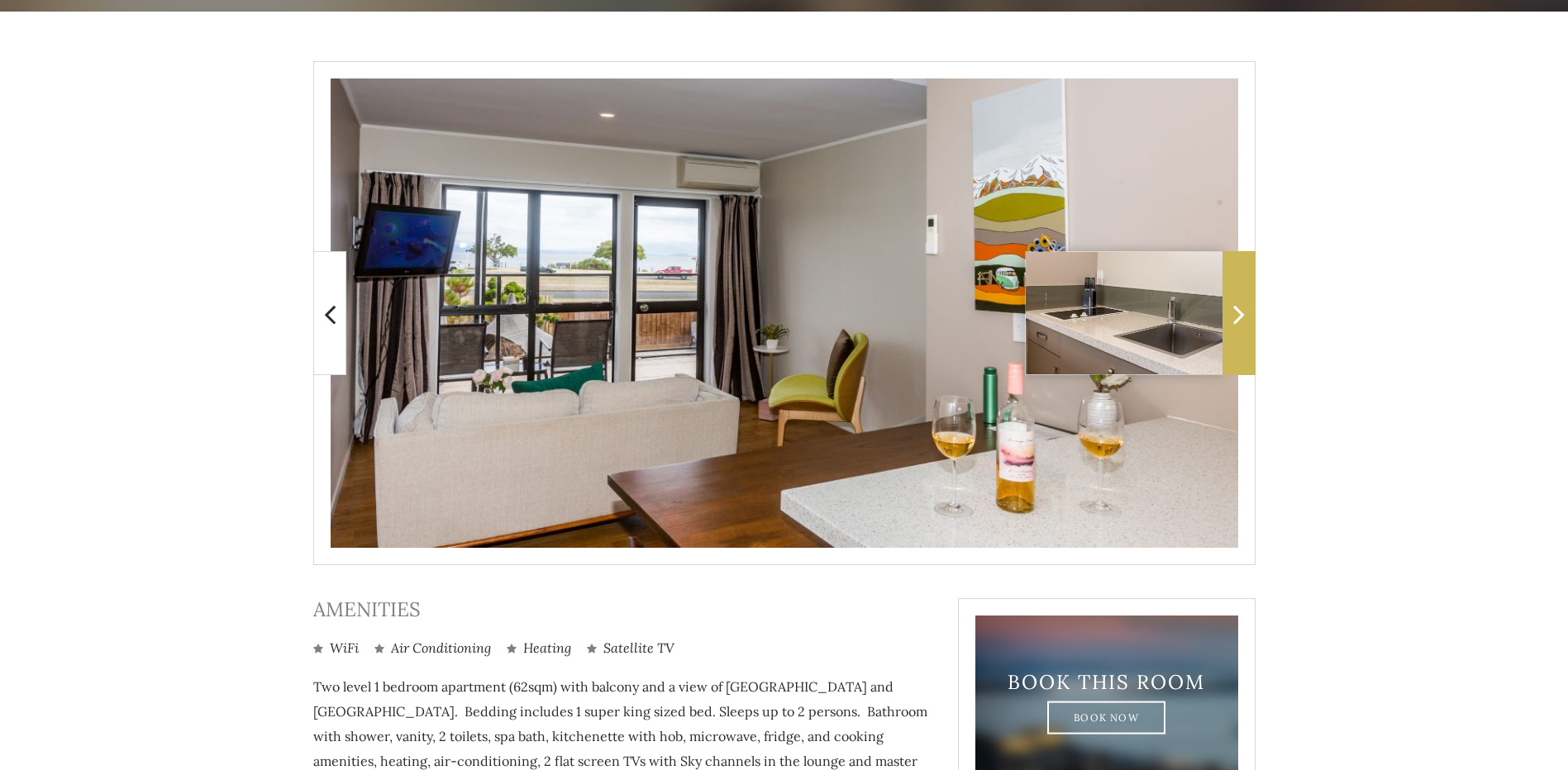
click at [1239, 282] on span at bounding box center [1239, 313] width 33 height 124
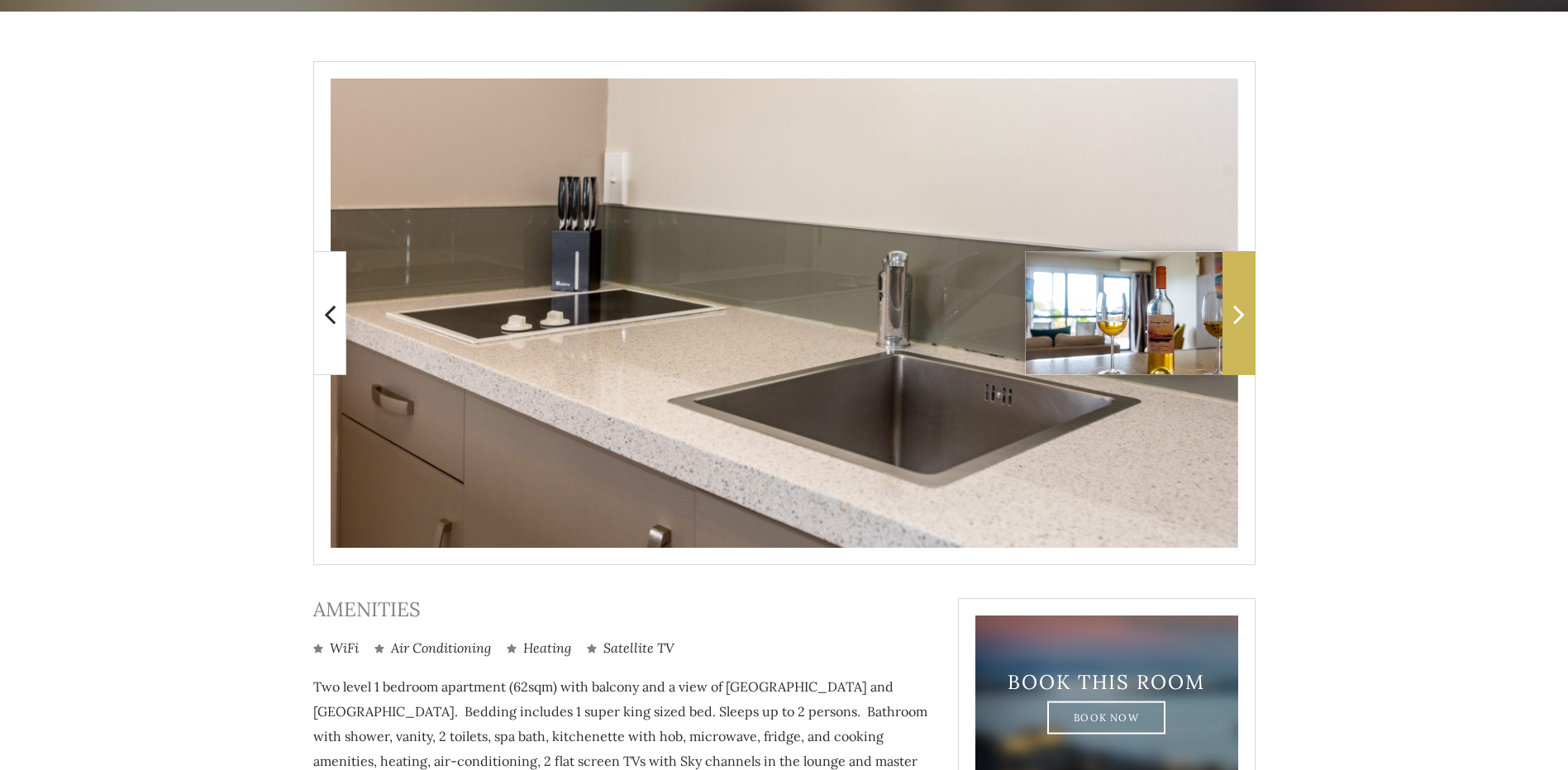
click at [1239, 282] on span at bounding box center [1239, 313] width 33 height 124
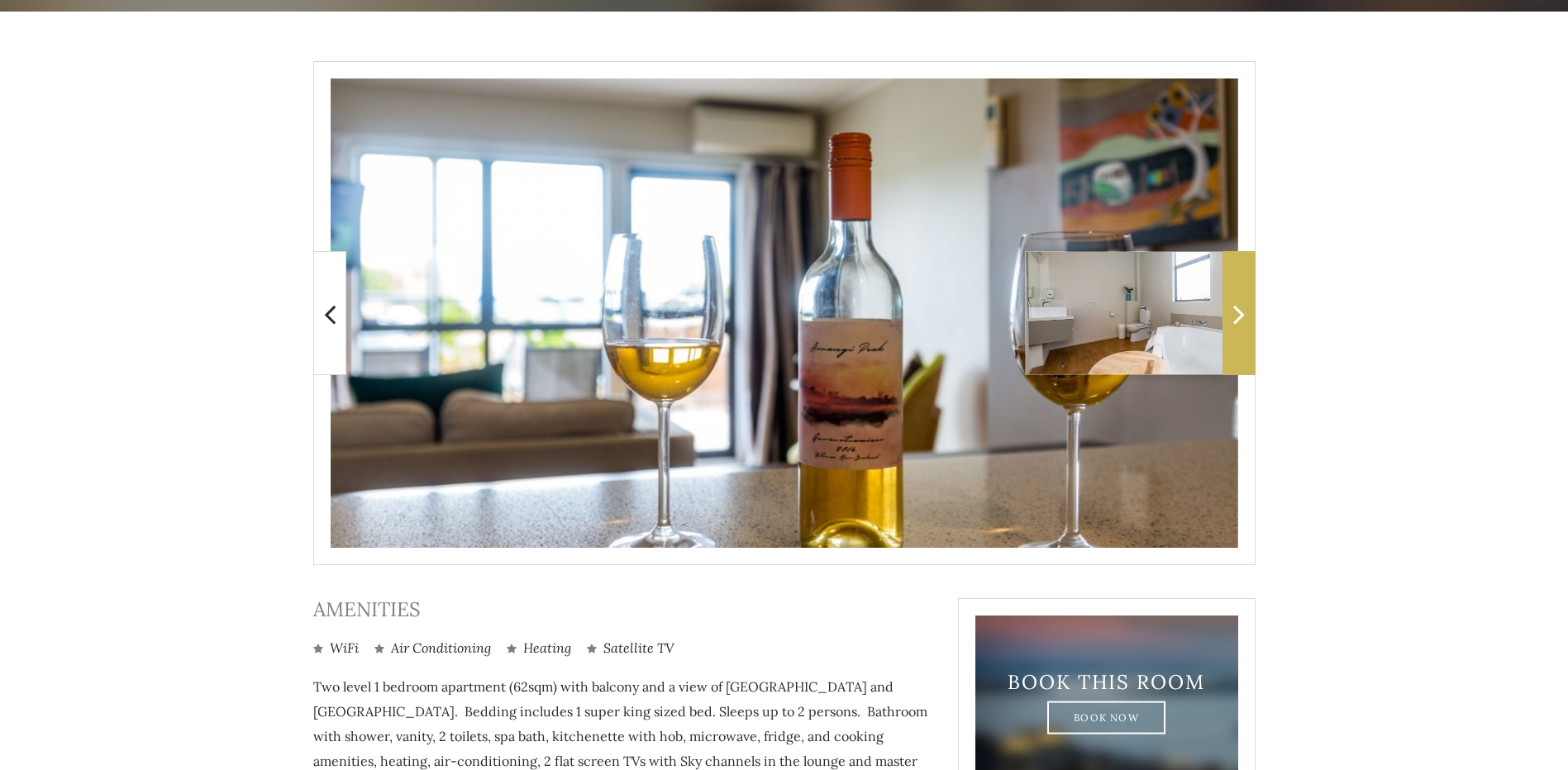
click at [1239, 282] on span at bounding box center [1239, 313] width 33 height 124
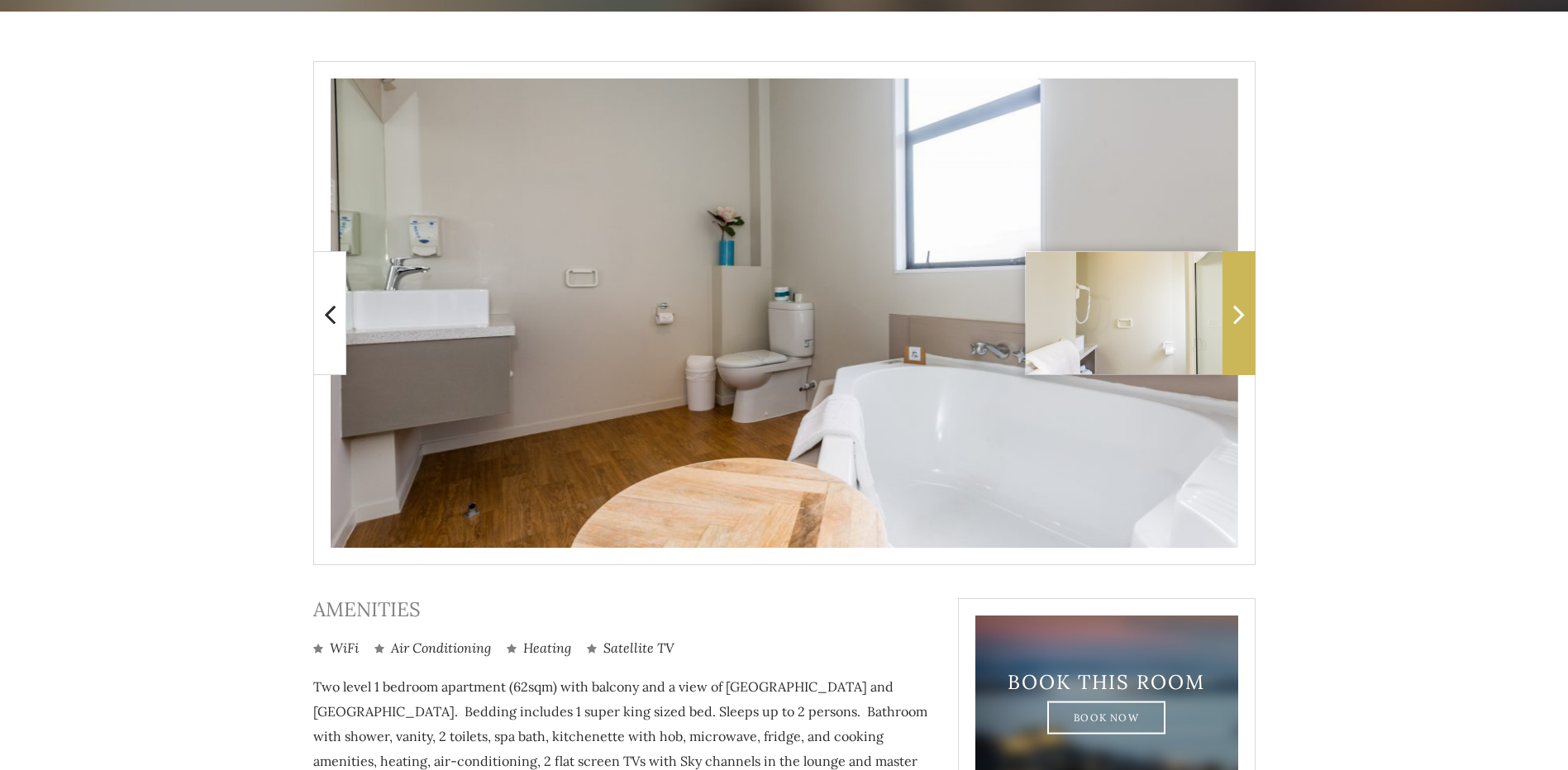
click at [1237, 310] on icon at bounding box center [1239, 313] width 12 height 33
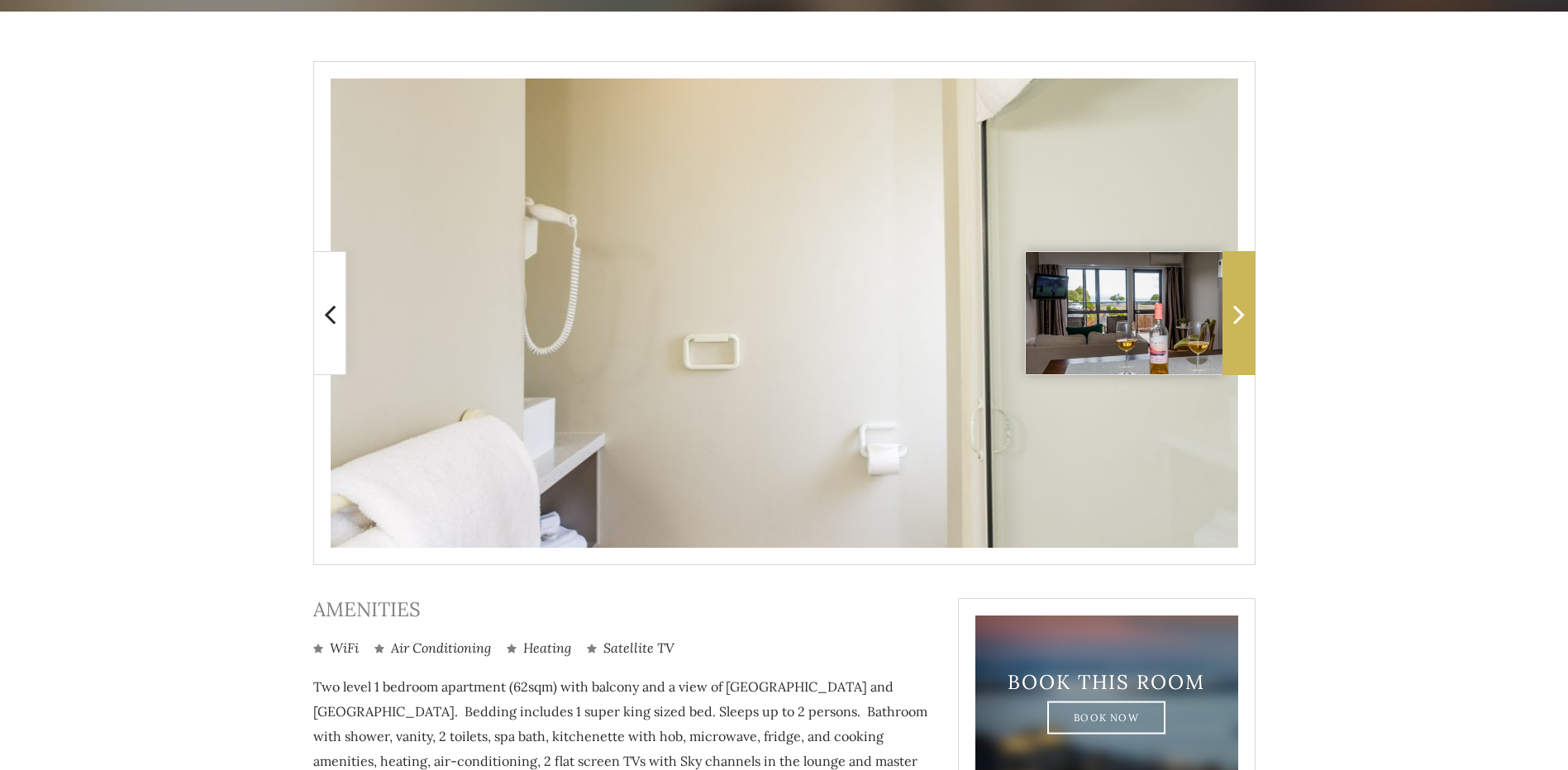
click at [1237, 310] on icon at bounding box center [1239, 313] width 12 height 33
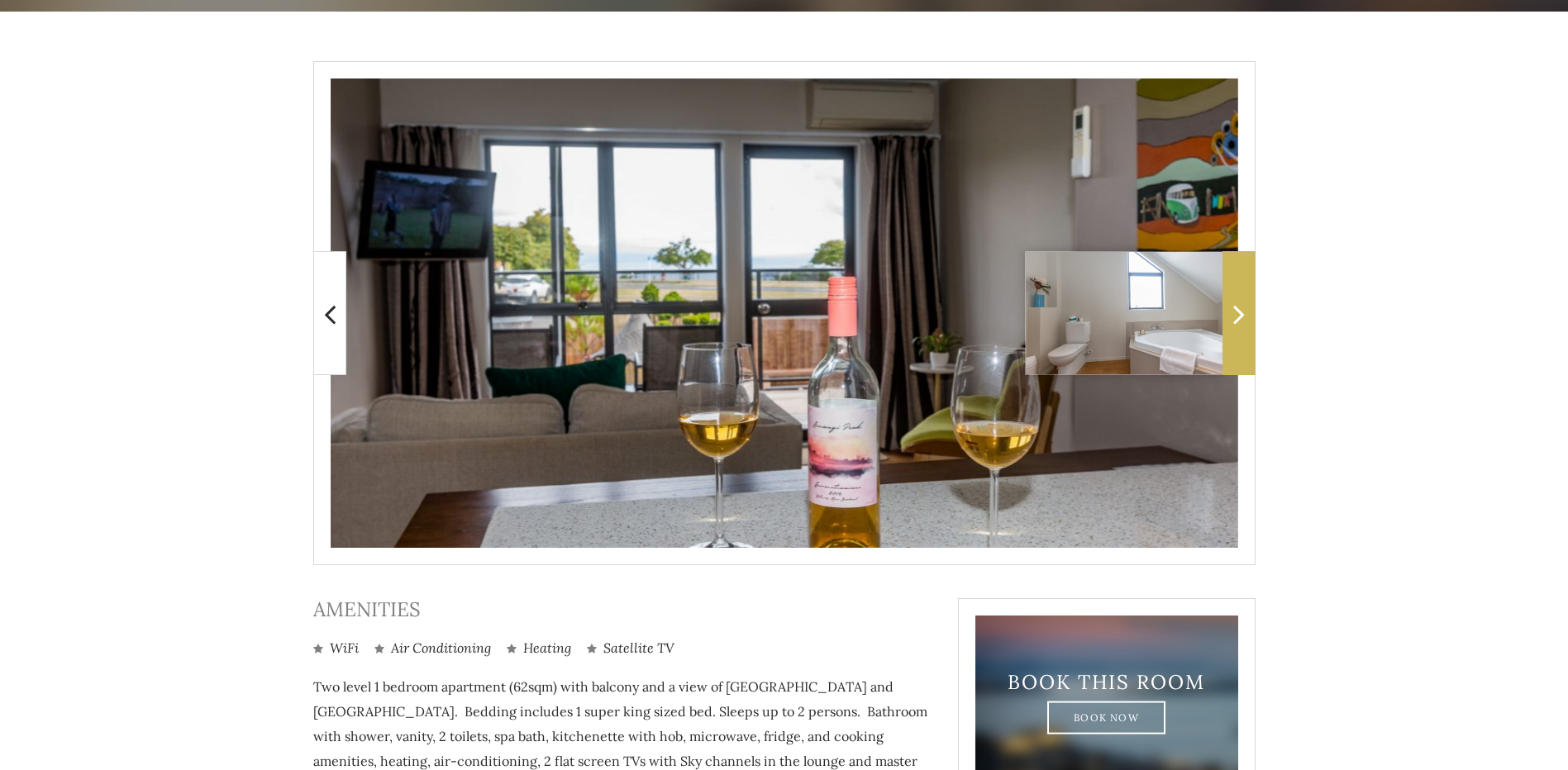
click at [1237, 310] on icon at bounding box center [1239, 313] width 12 height 33
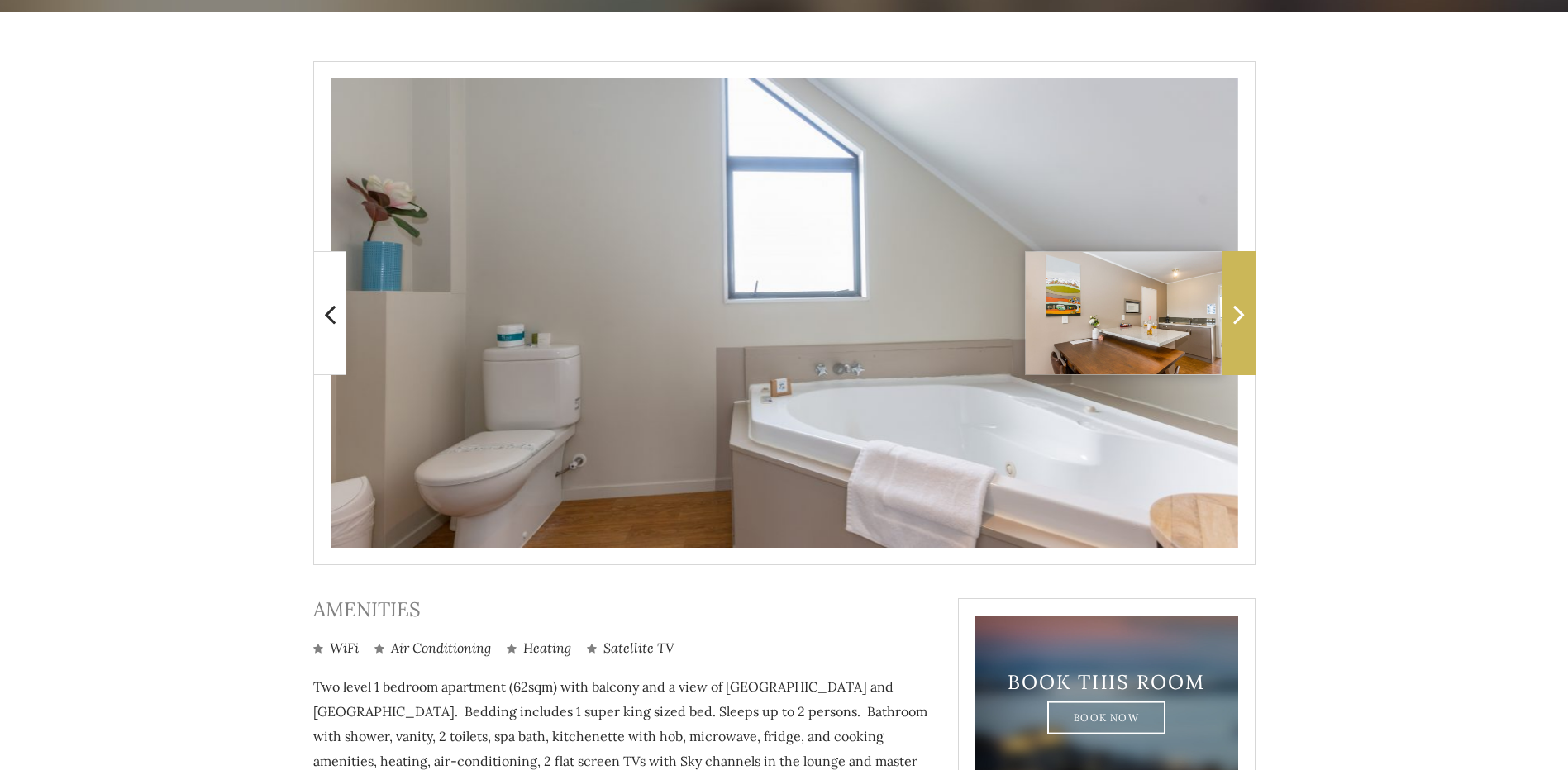
click at [1237, 310] on icon at bounding box center [1239, 313] width 12 height 33
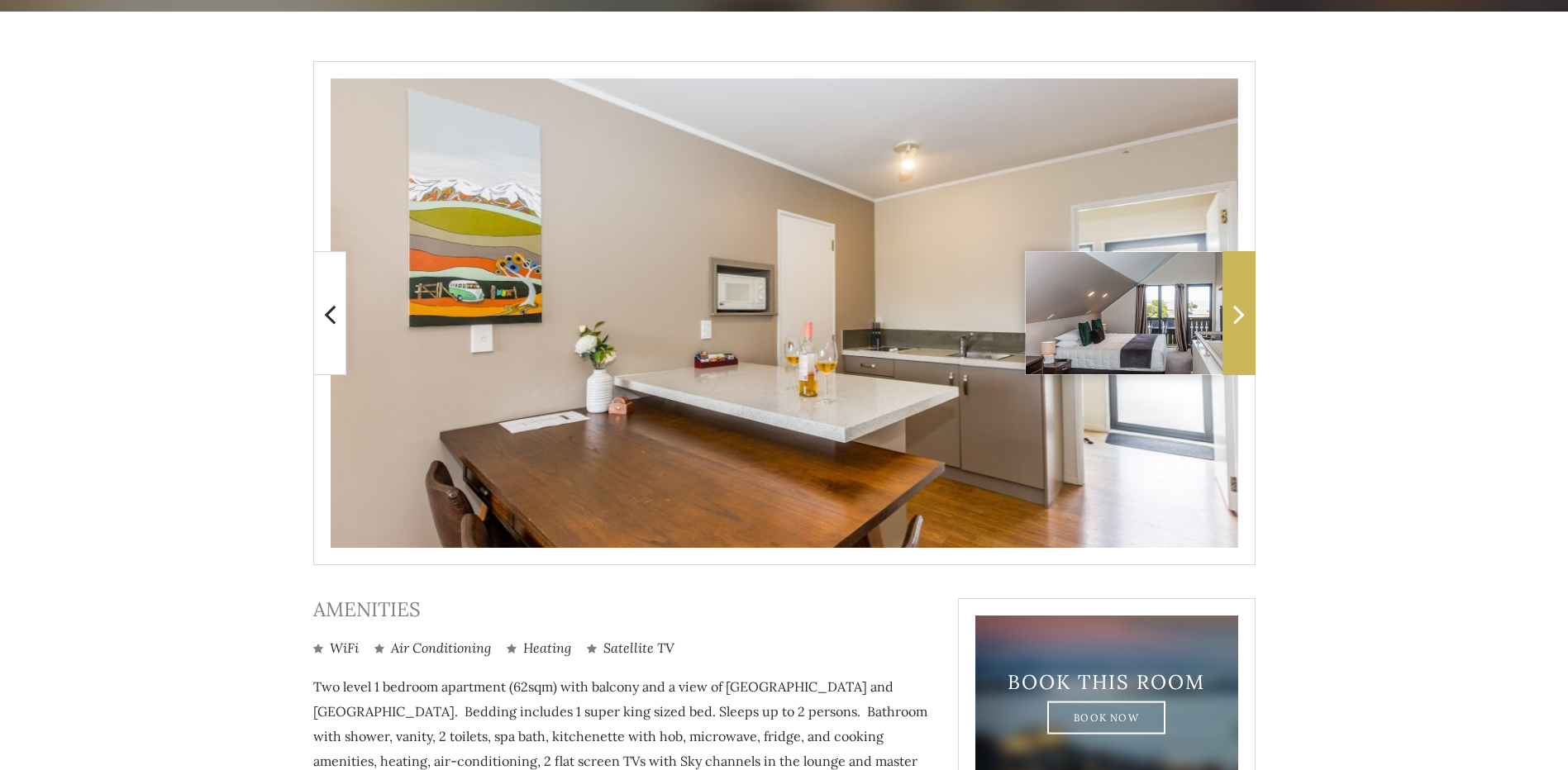
click at [1237, 310] on icon at bounding box center [1239, 313] width 12 height 33
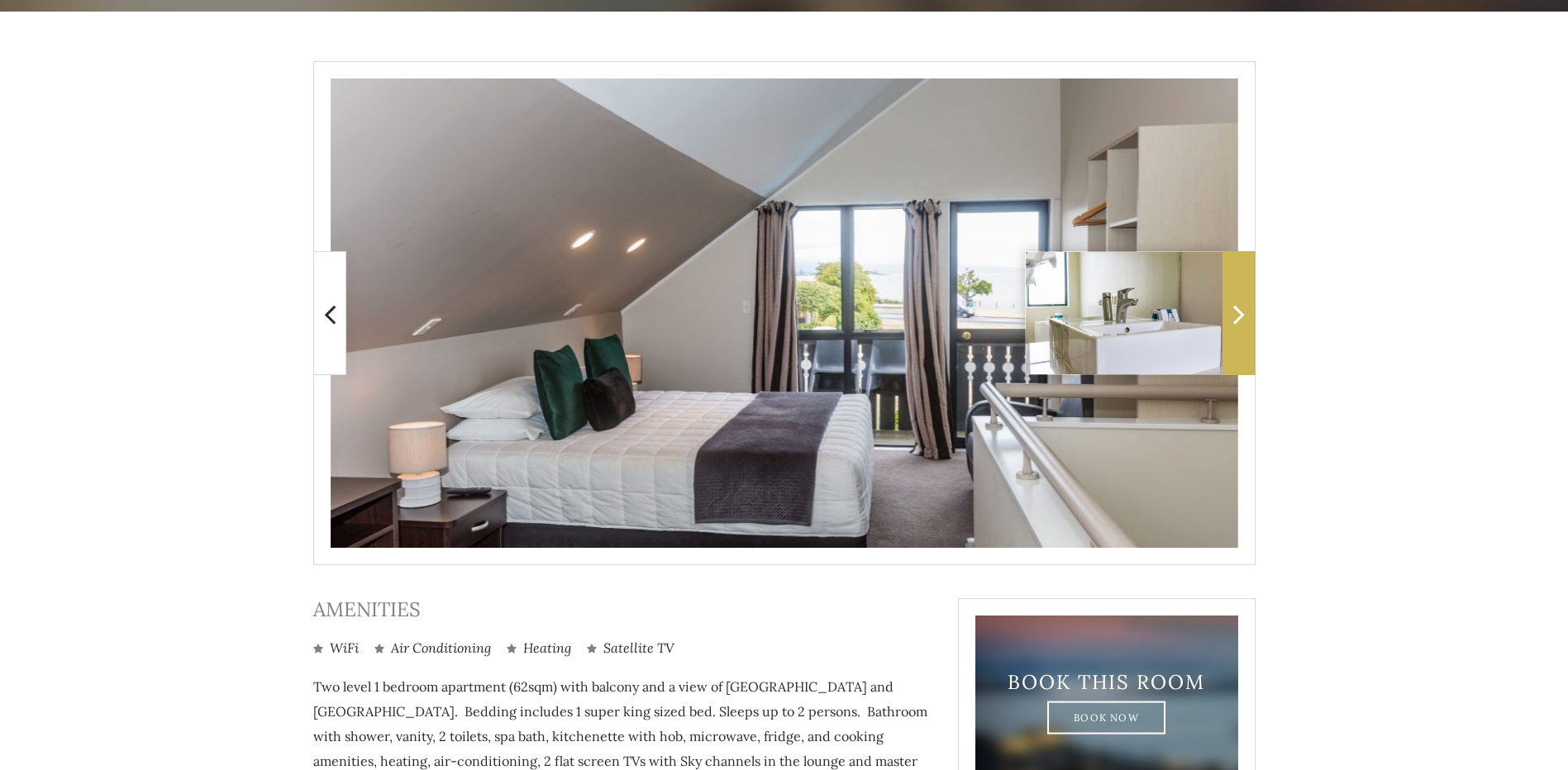
click at [1237, 310] on icon at bounding box center [1239, 313] width 12 height 33
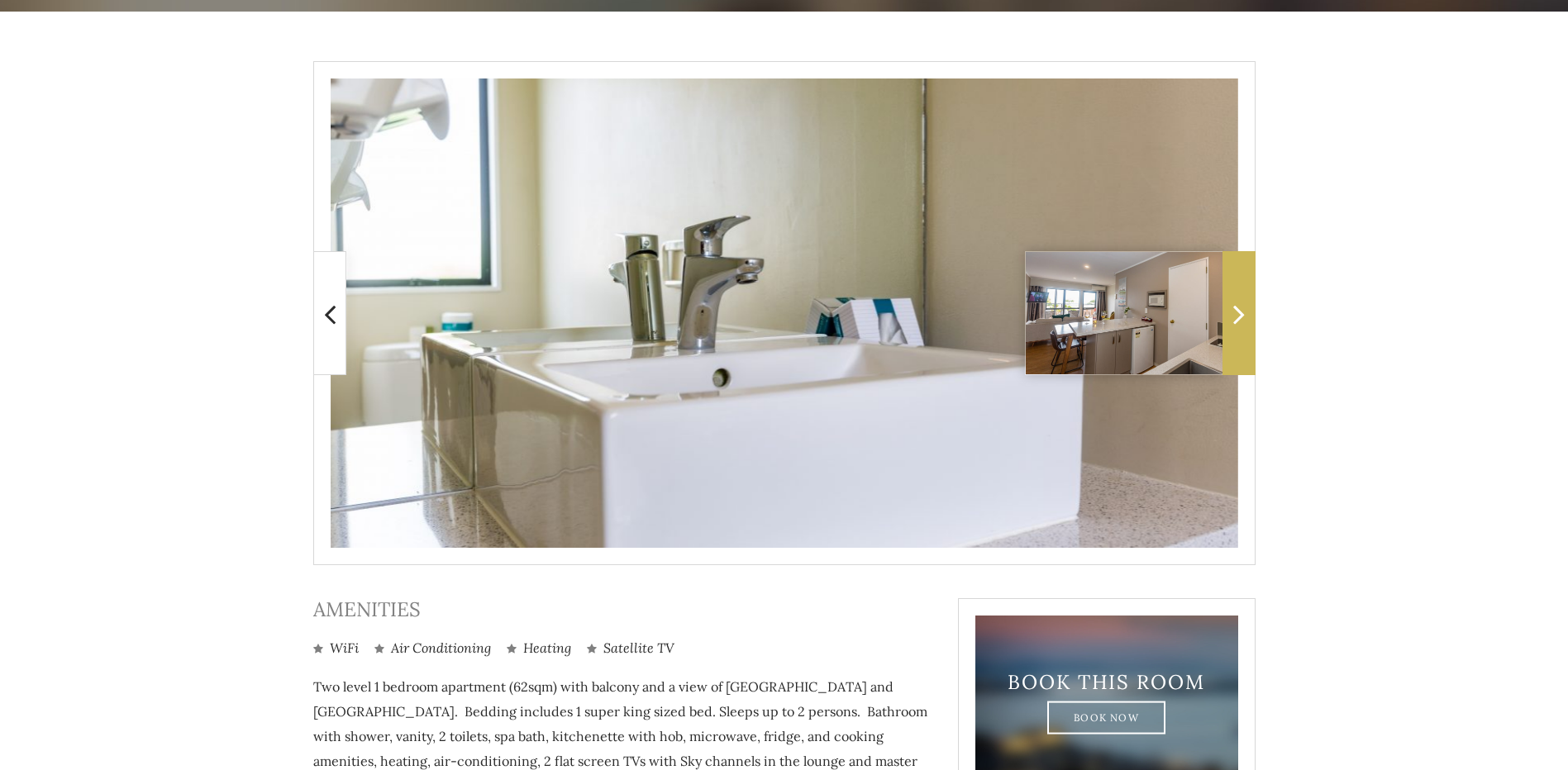
click at [1237, 310] on icon at bounding box center [1239, 313] width 12 height 33
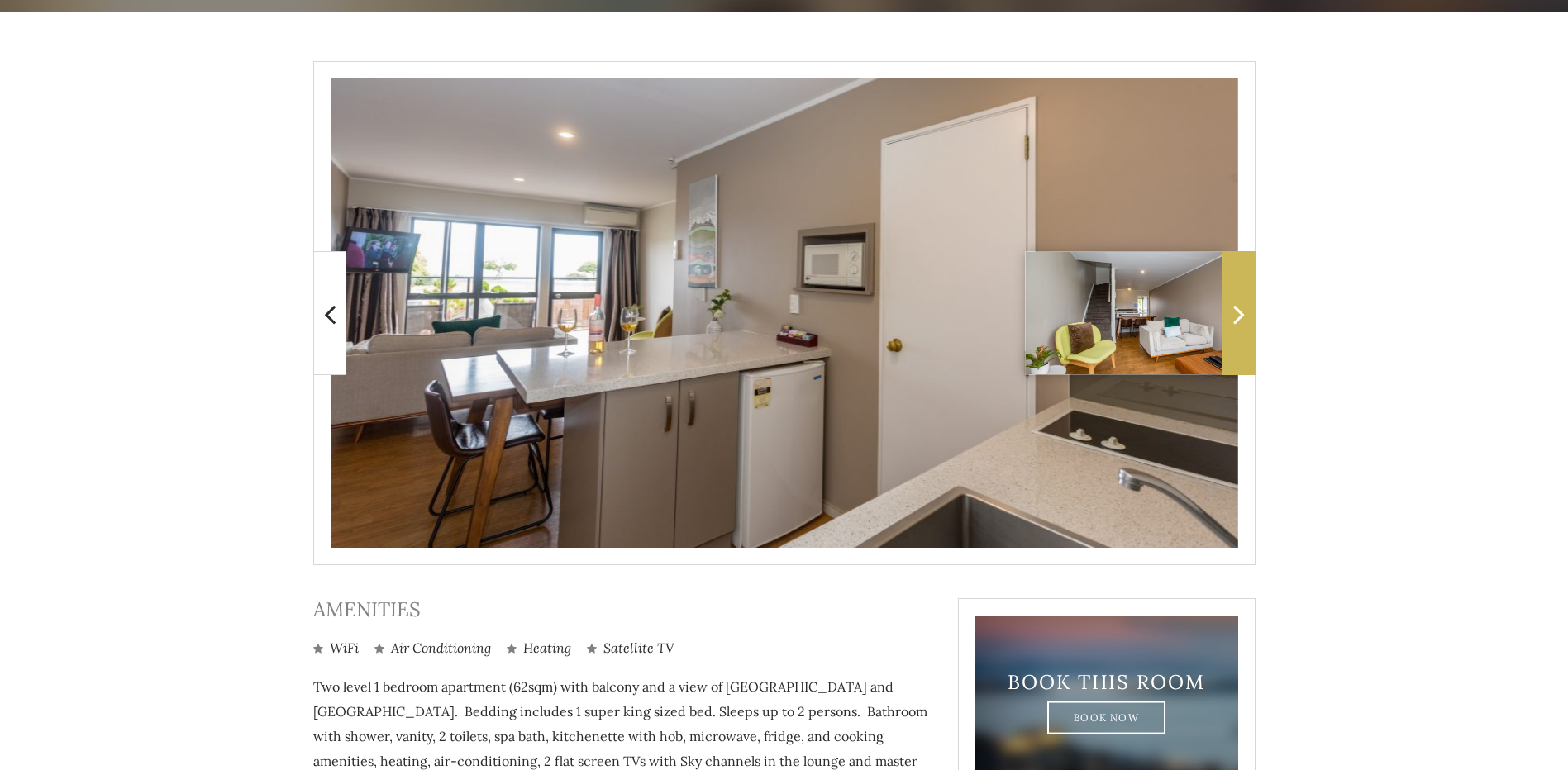
click at [1237, 310] on icon at bounding box center [1239, 313] width 12 height 33
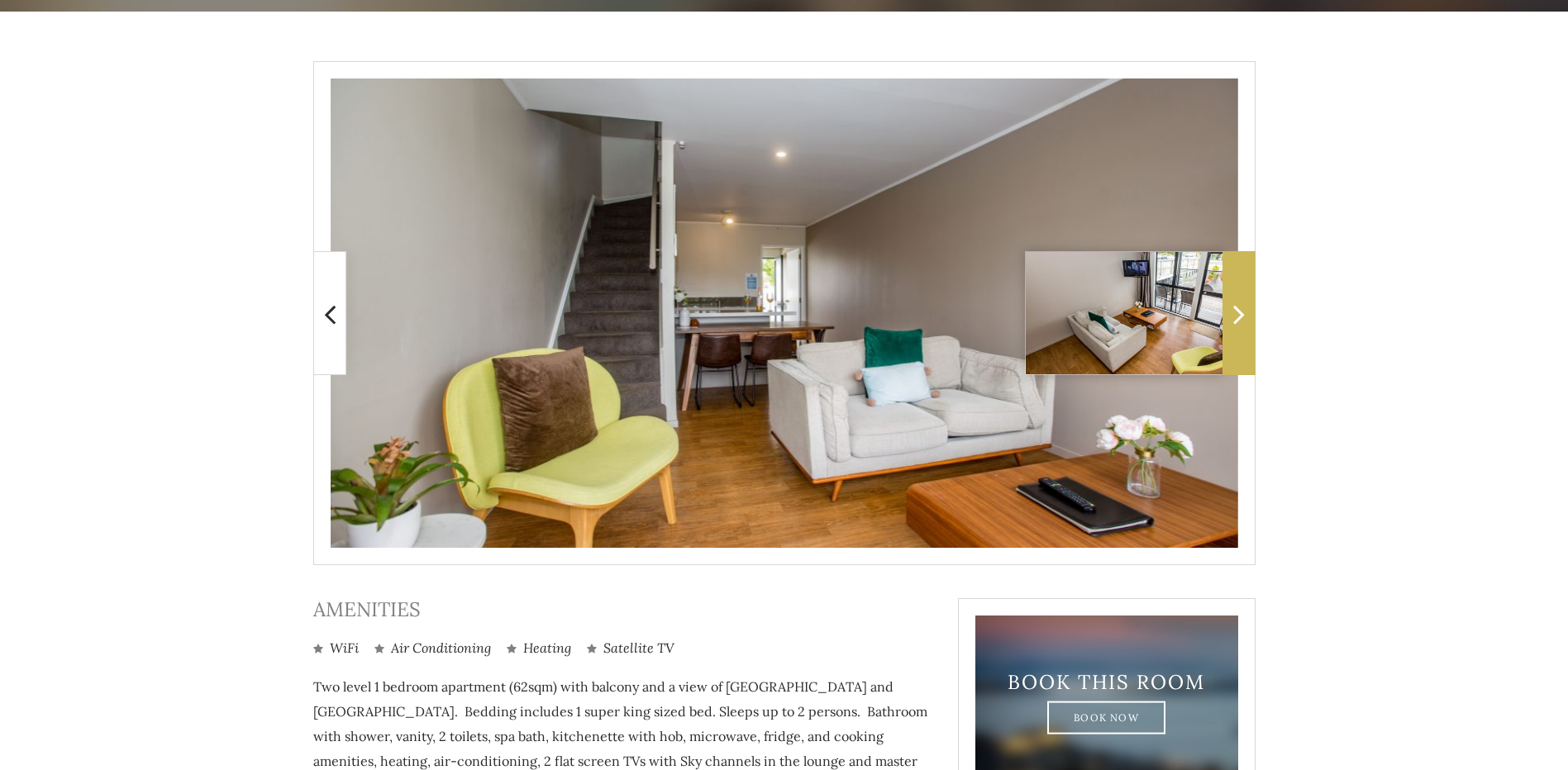
click at [1237, 310] on icon at bounding box center [1239, 313] width 12 height 33
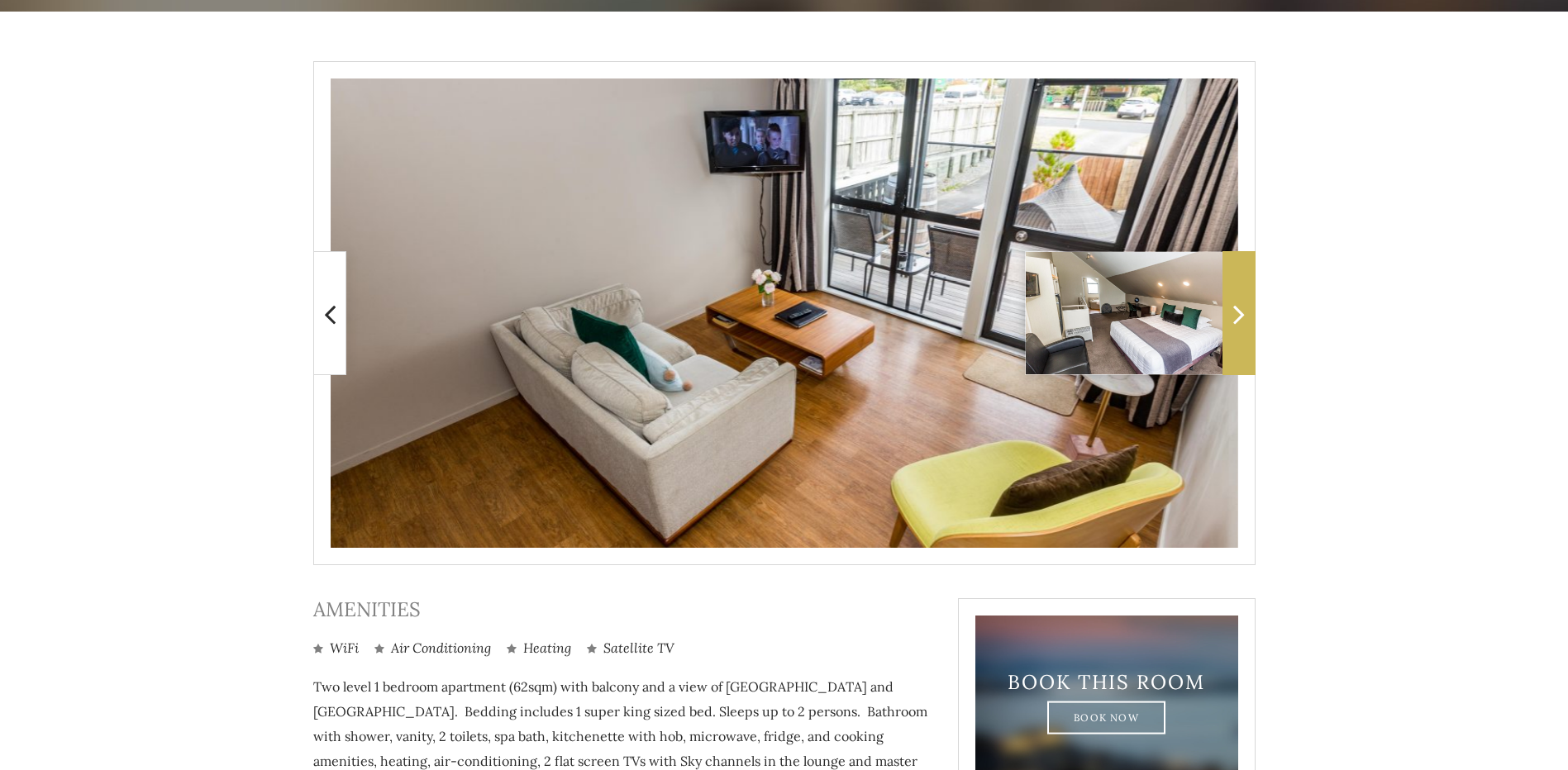
click at [1237, 310] on icon at bounding box center [1239, 313] width 12 height 33
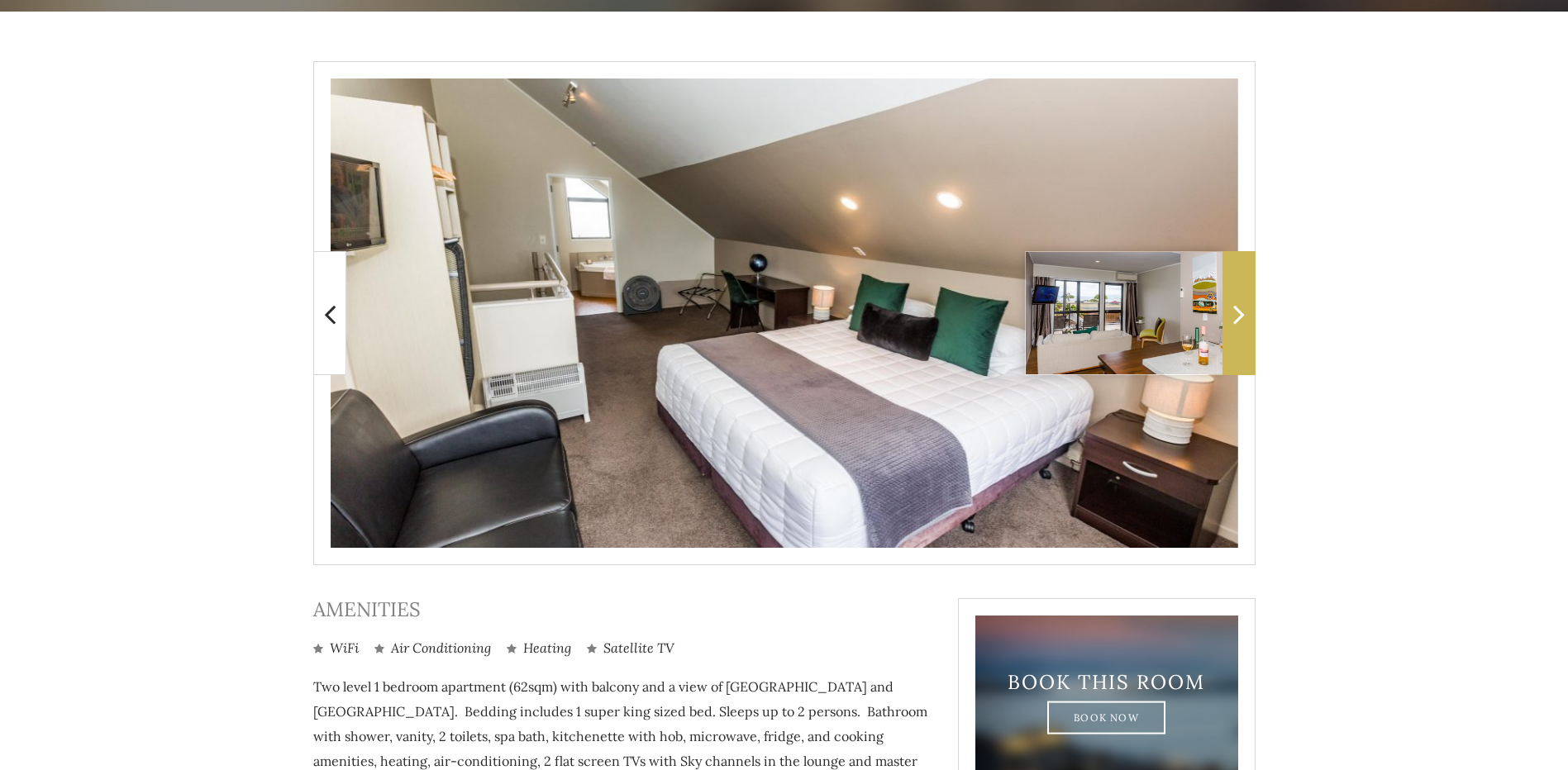
click at [1237, 310] on icon at bounding box center [1239, 313] width 12 height 33
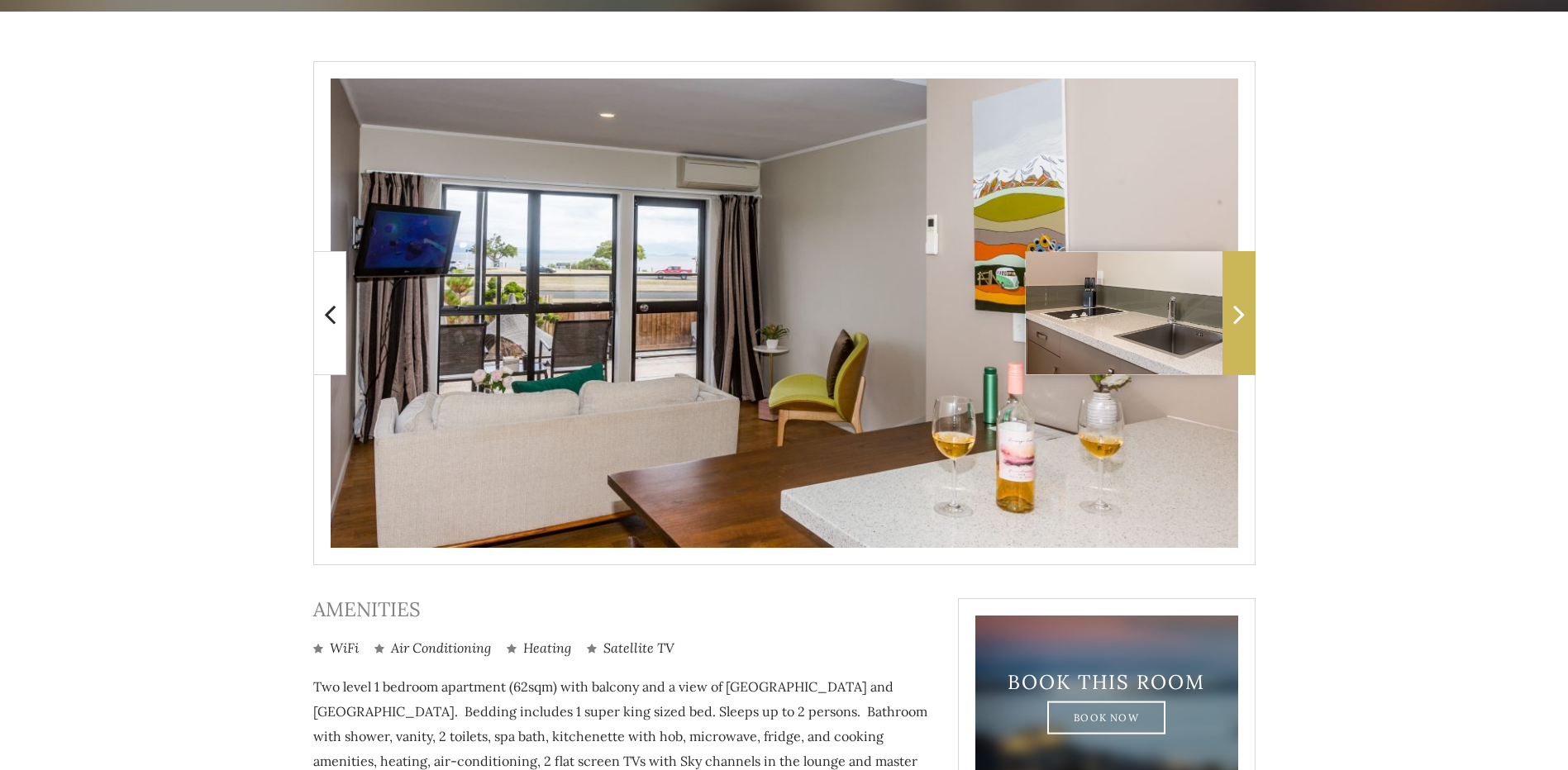
click at [1237, 310] on icon at bounding box center [1239, 313] width 12 height 33
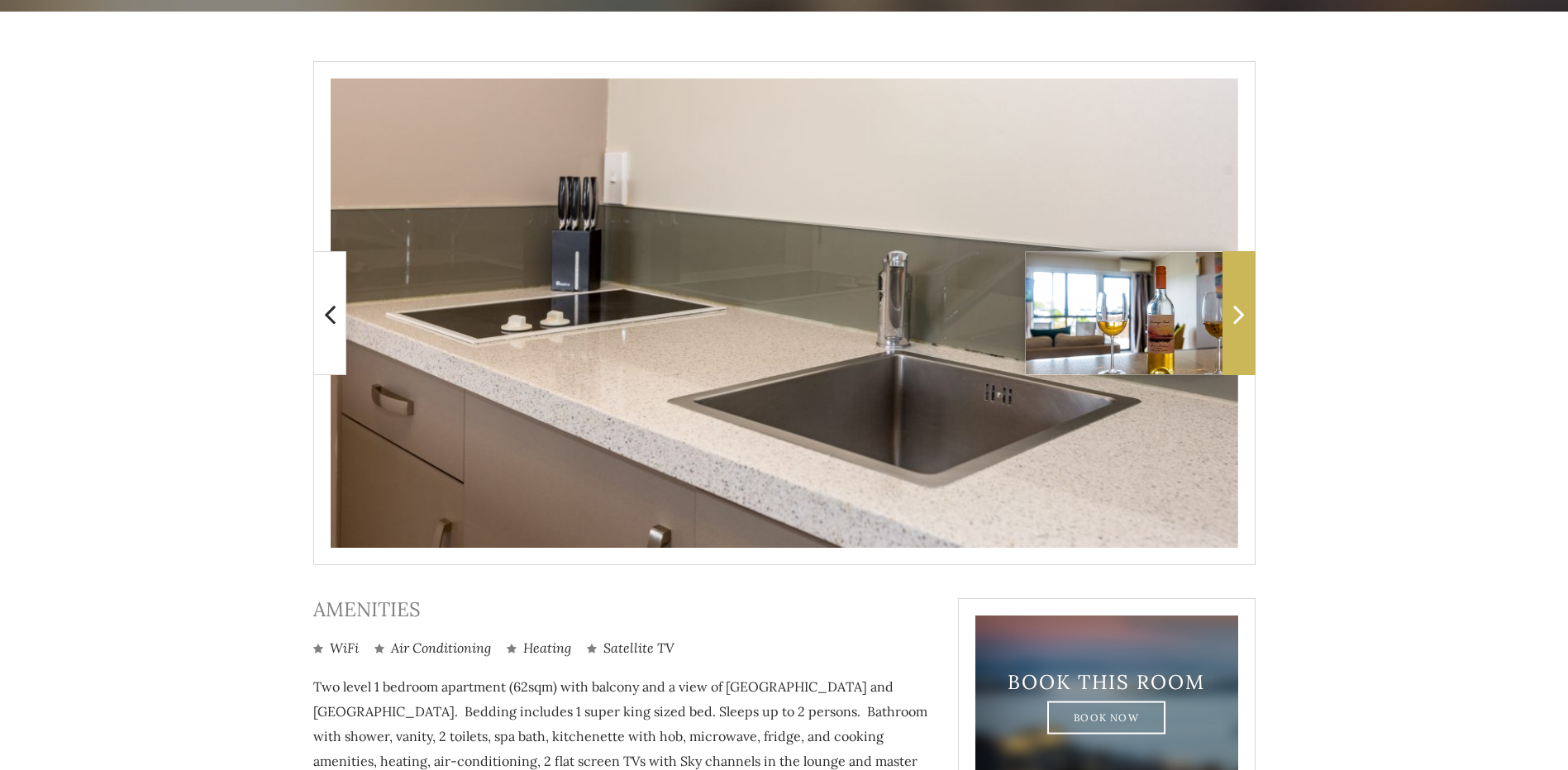
click at [1237, 310] on icon at bounding box center [1239, 313] width 12 height 33
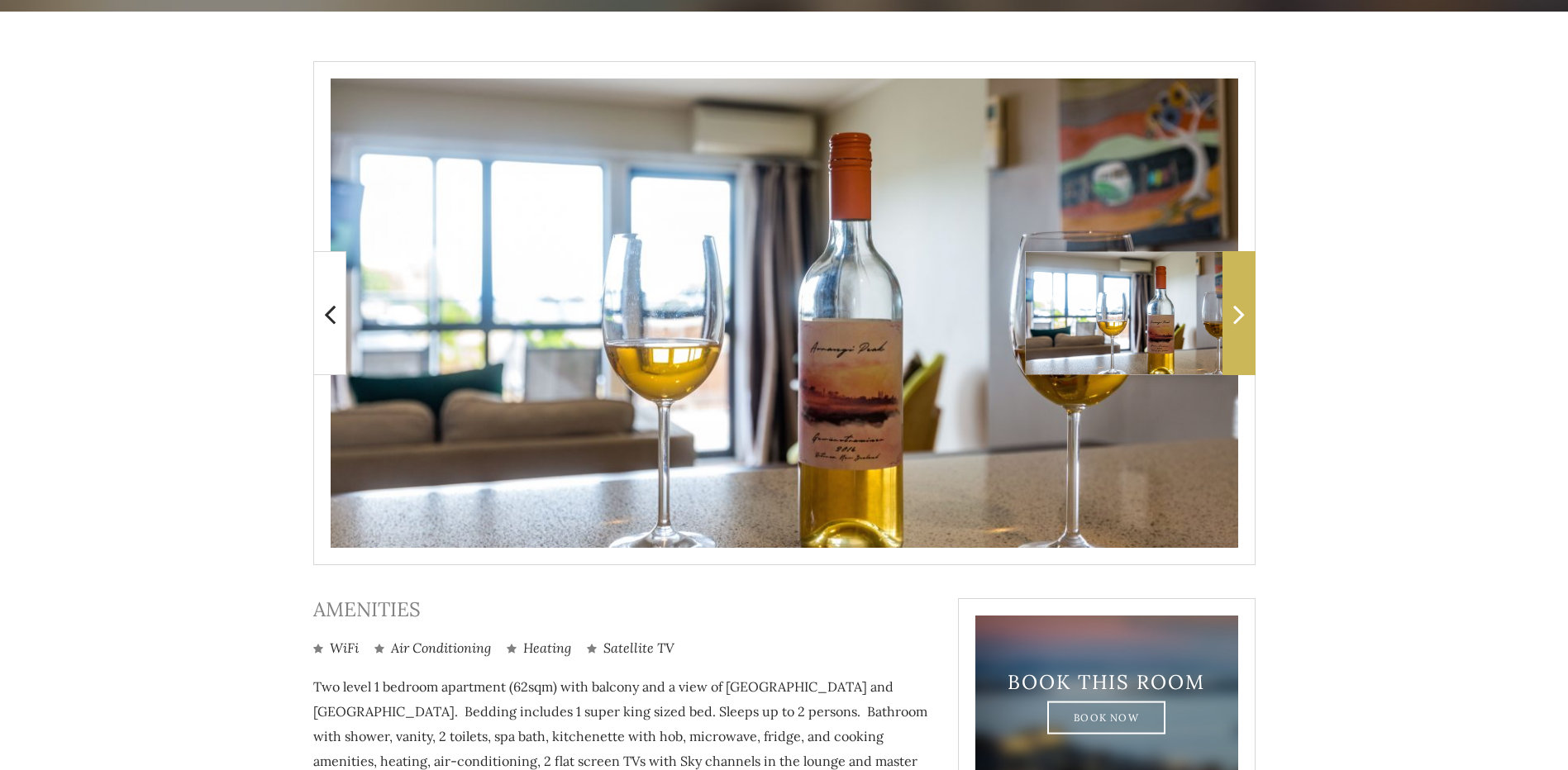
click at [1237, 310] on icon at bounding box center [1239, 313] width 12 height 33
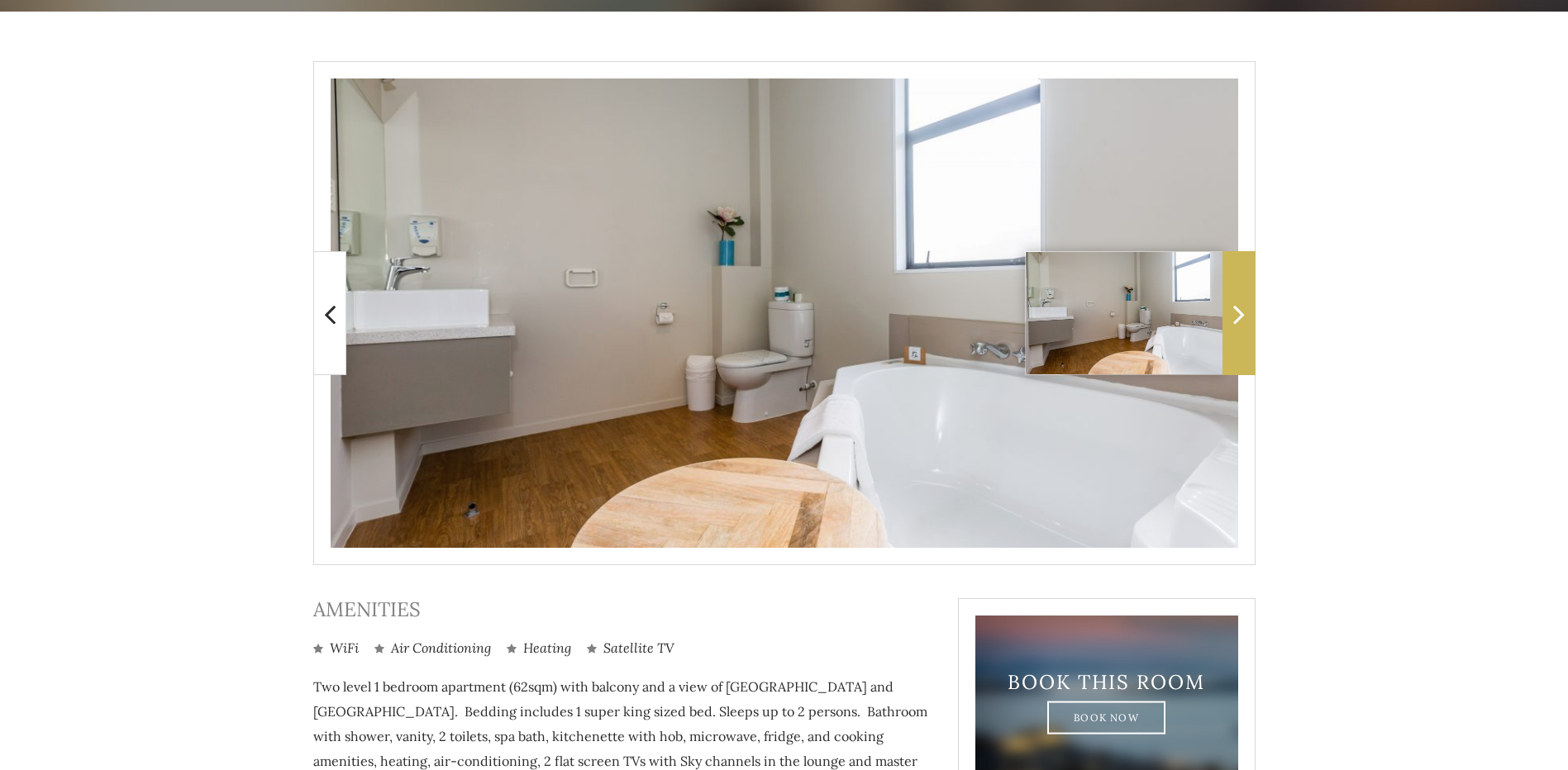
click at [1237, 310] on icon at bounding box center [1239, 313] width 12 height 33
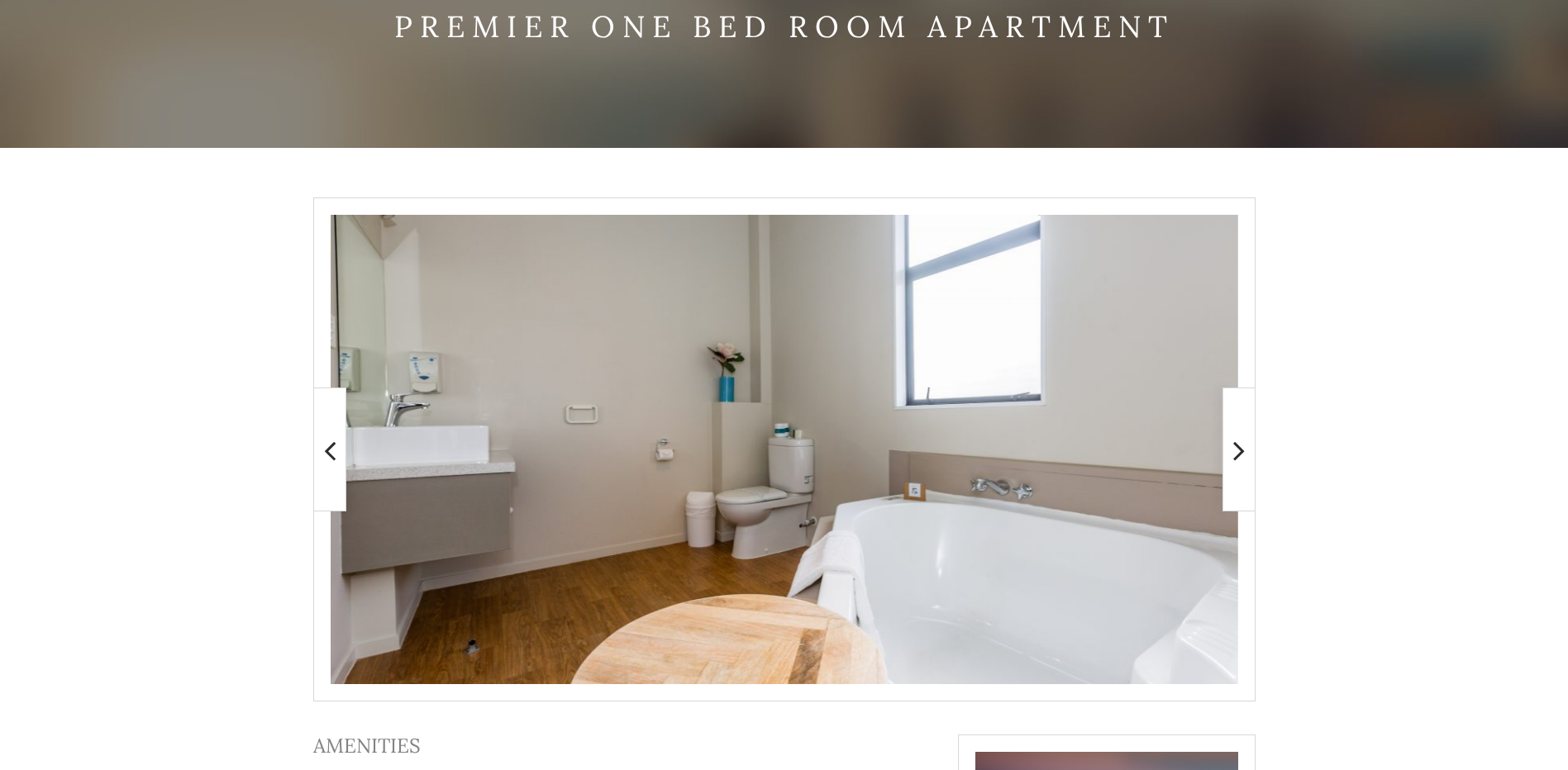
scroll to position [129, 0]
